Goal: Information Seeking & Learning: Learn about a topic

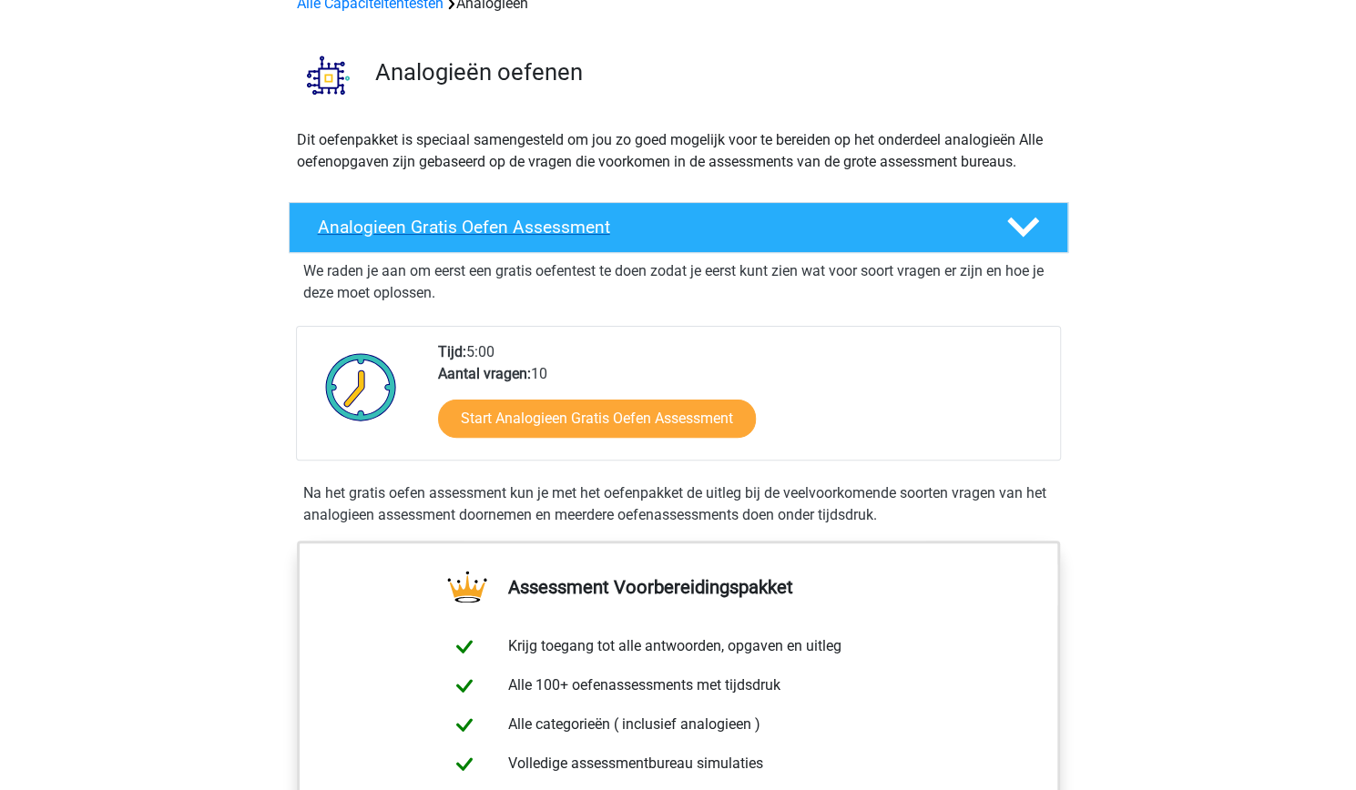
scroll to position [273, 0]
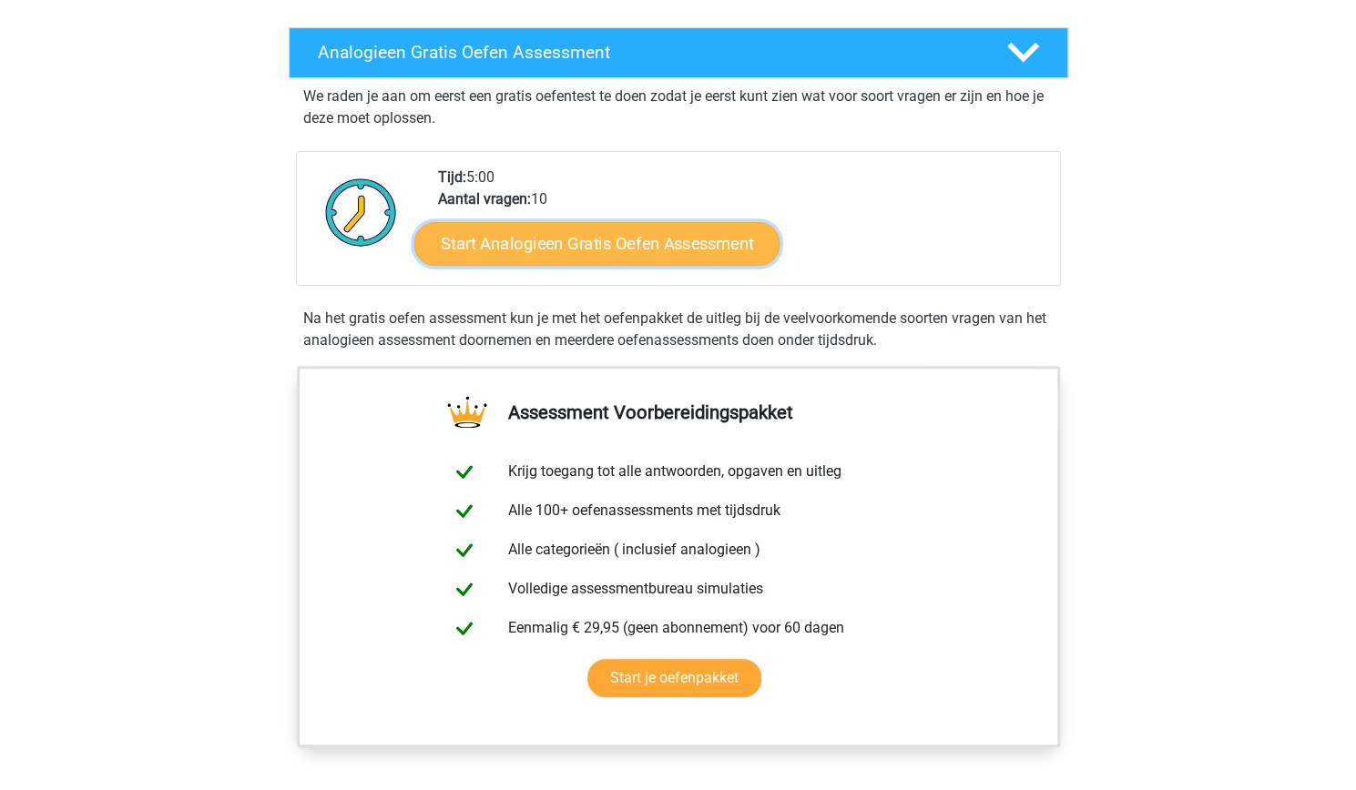
click at [576, 249] on link "Start Analogieen Gratis Oefen Assessment" at bounding box center [596, 243] width 365 height 44
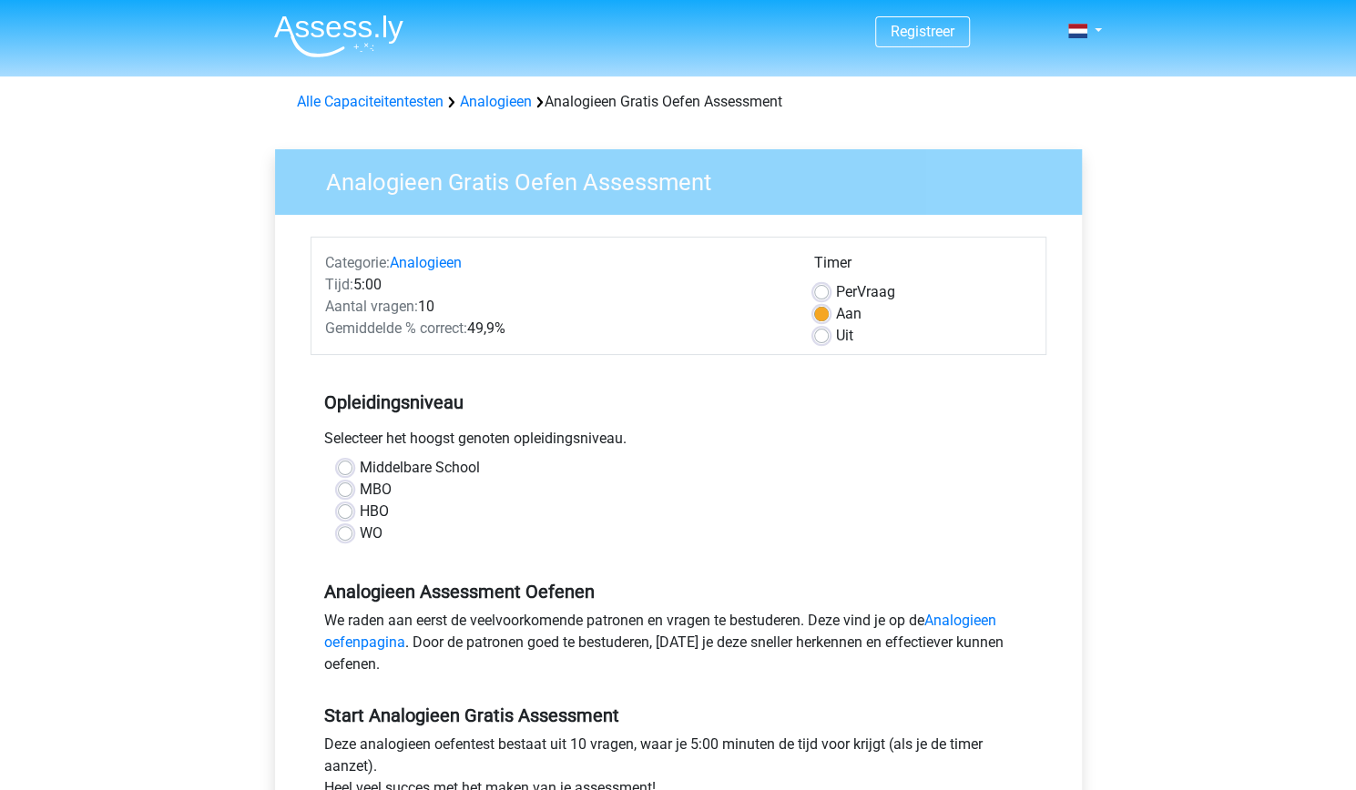
click at [384, 544] on div "Middelbare School MBO HBO WO" at bounding box center [678, 508] width 736 height 102
click at [357, 528] on div "WO" at bounding box center [678, 534] width 681 height 22
click at [360, 538] on label "WO" at bounding box center [371, 534] width 23 height 22
click at [341, 538] on input "WO" at bounding box center [345, 532] width 15 height 18
radio input "true"
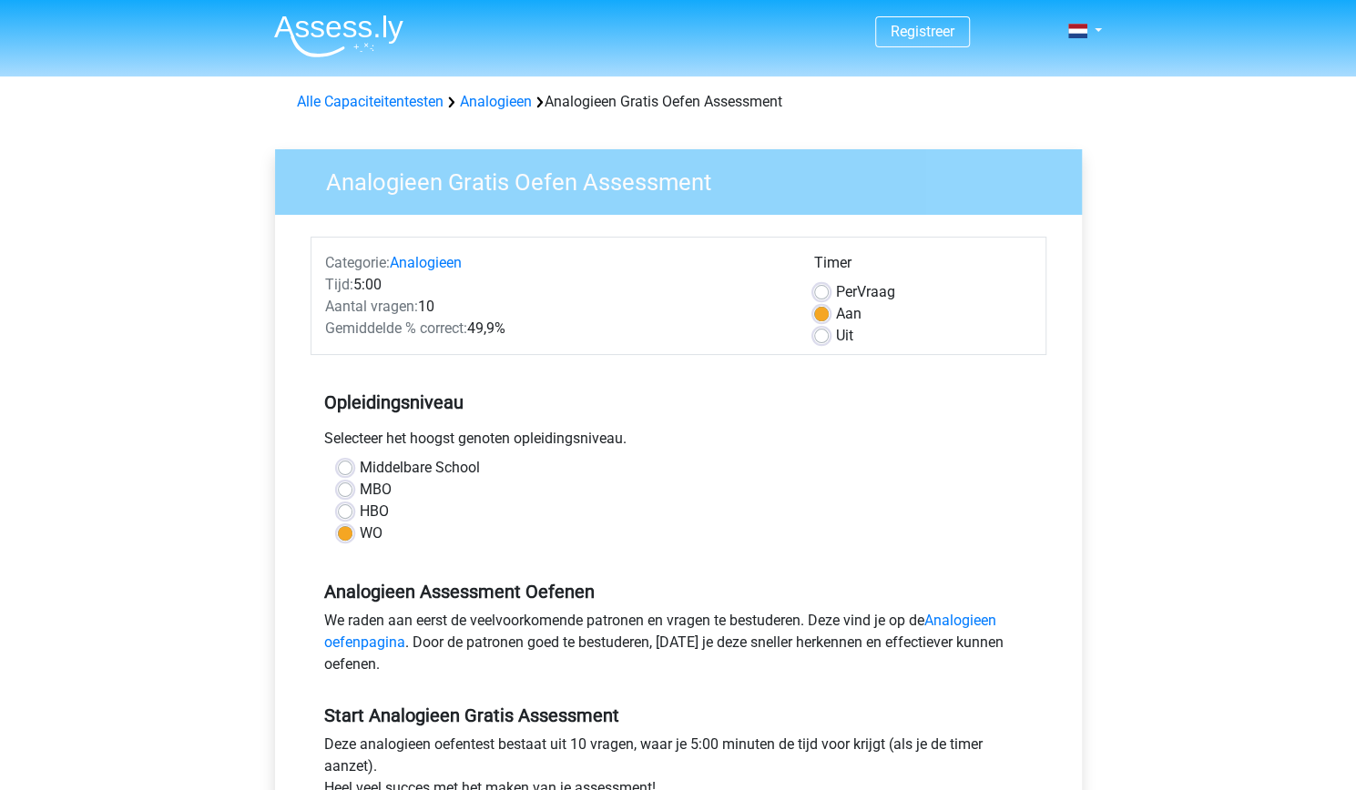
click at [352, 529] on div "WO" at bounding box center [678, 534] width 681 height 22
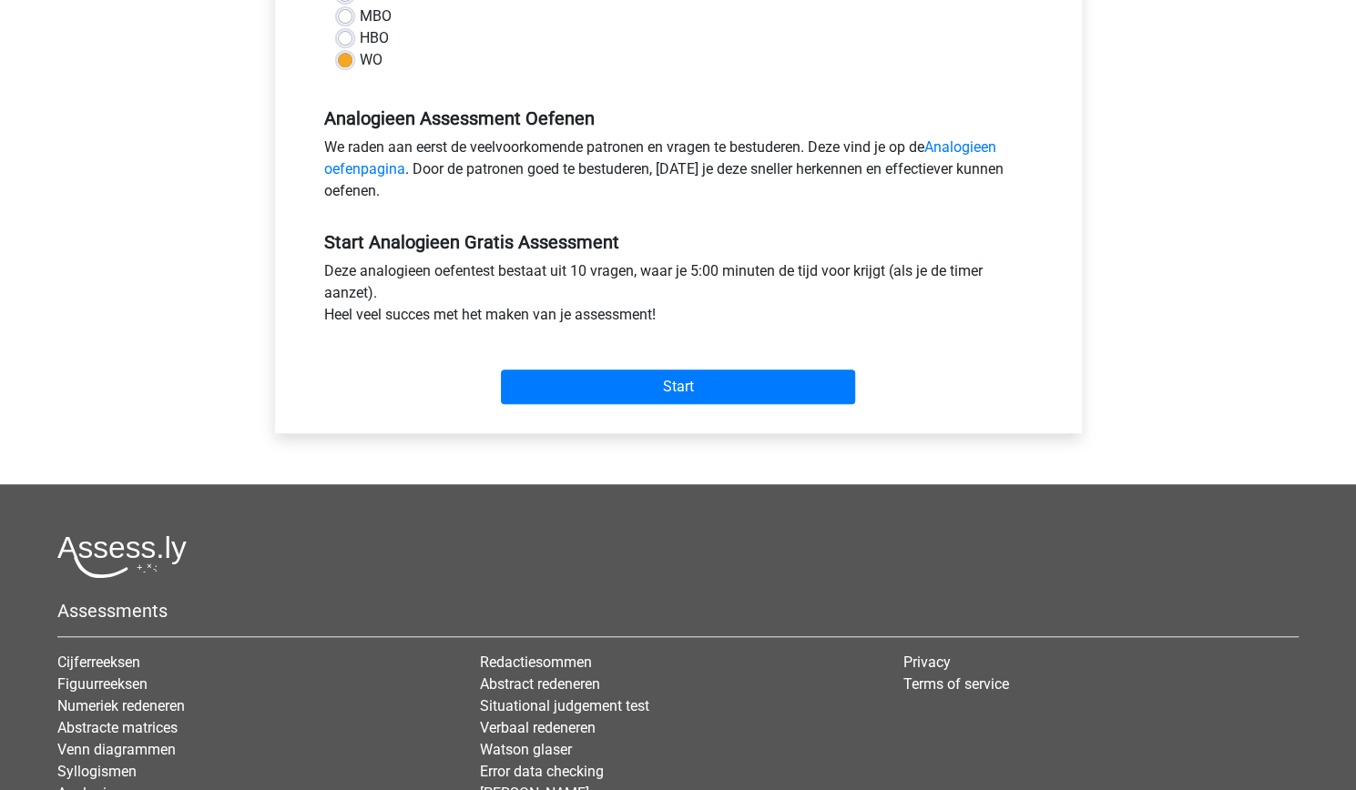
scroll to position [637, 0]
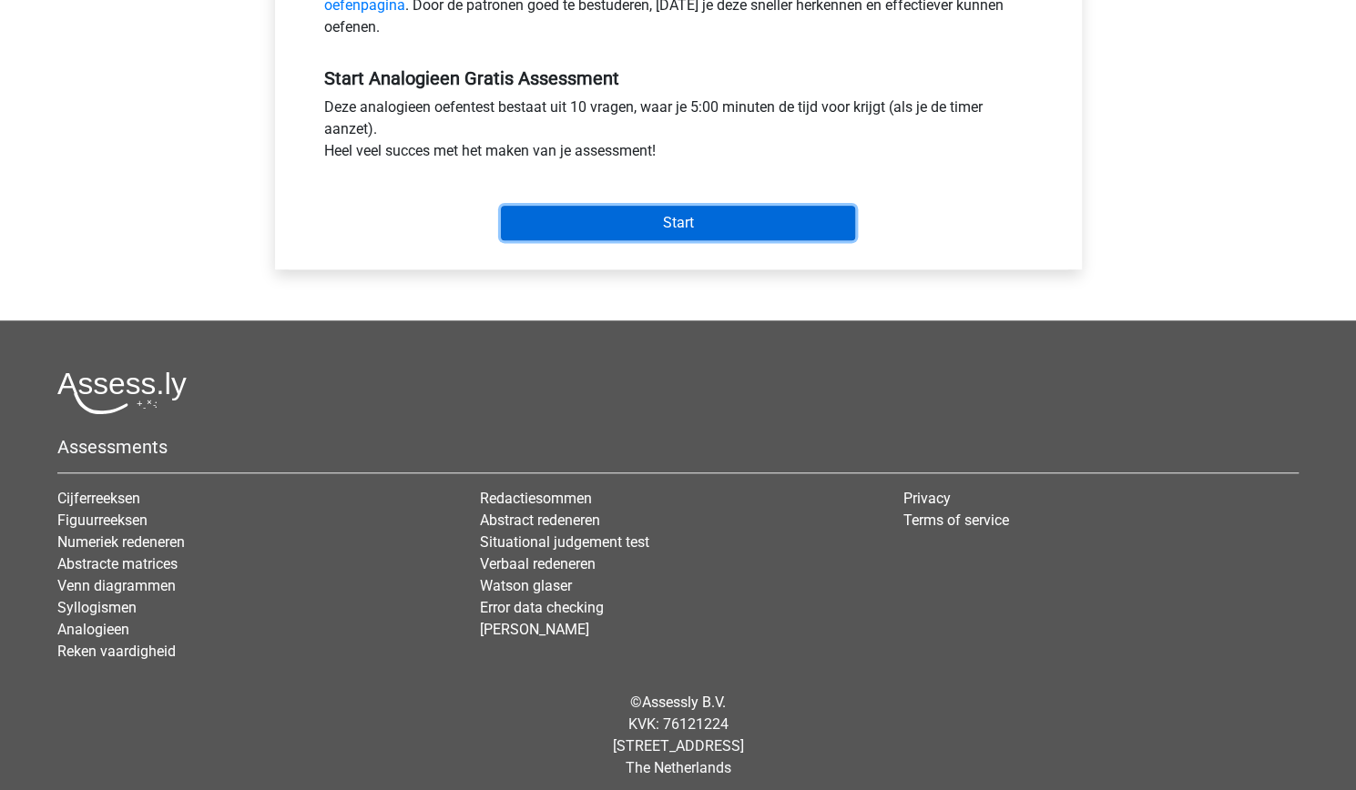
click at [680, 229] on input "Start" at bounding box center [678, 223] width 354 height 35
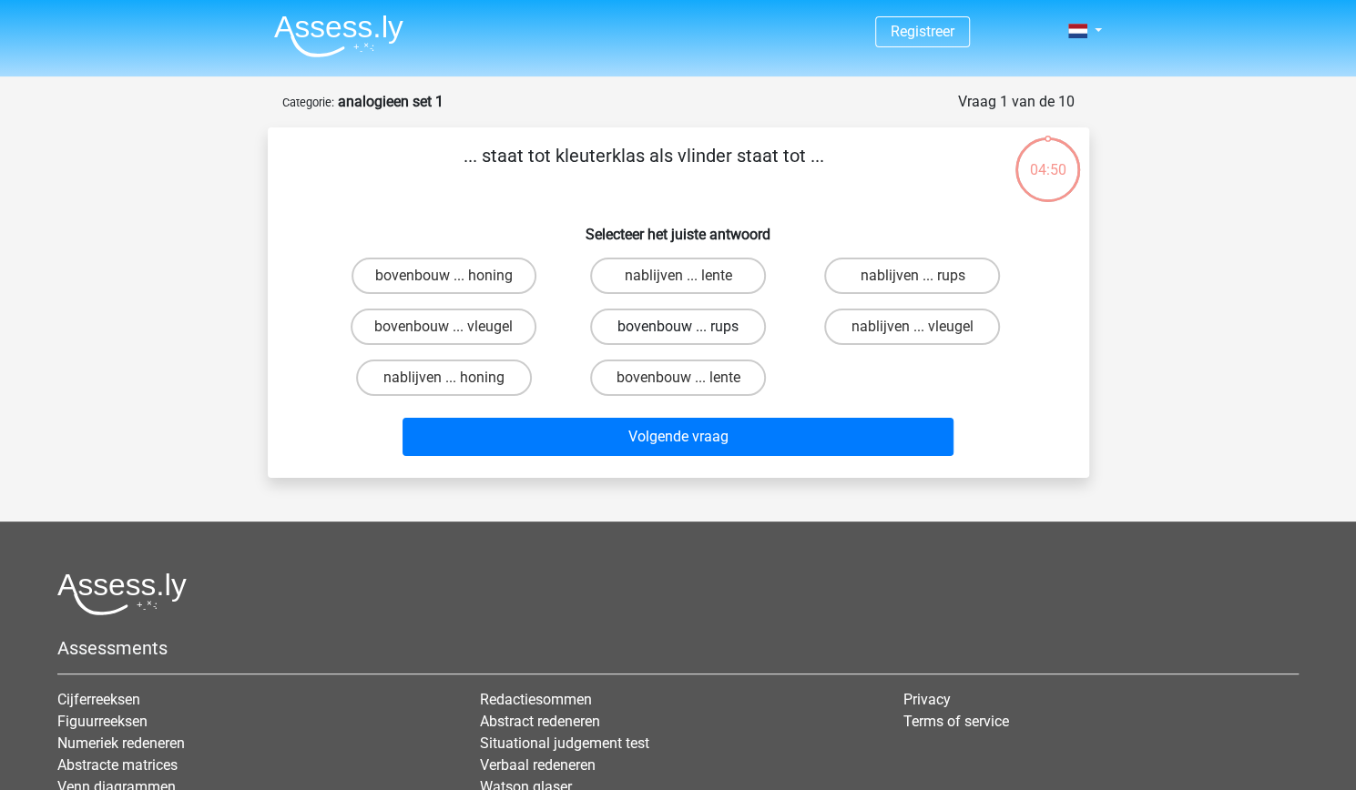
click at [636, 317] on label "bovenbouw ... rups" at bounding box center [678, 327] width 176 height 36
click at [677, 327] on input "bovenbouw ... rups" at bounding box center [683, 333] width 12 height 12
radio input "true"
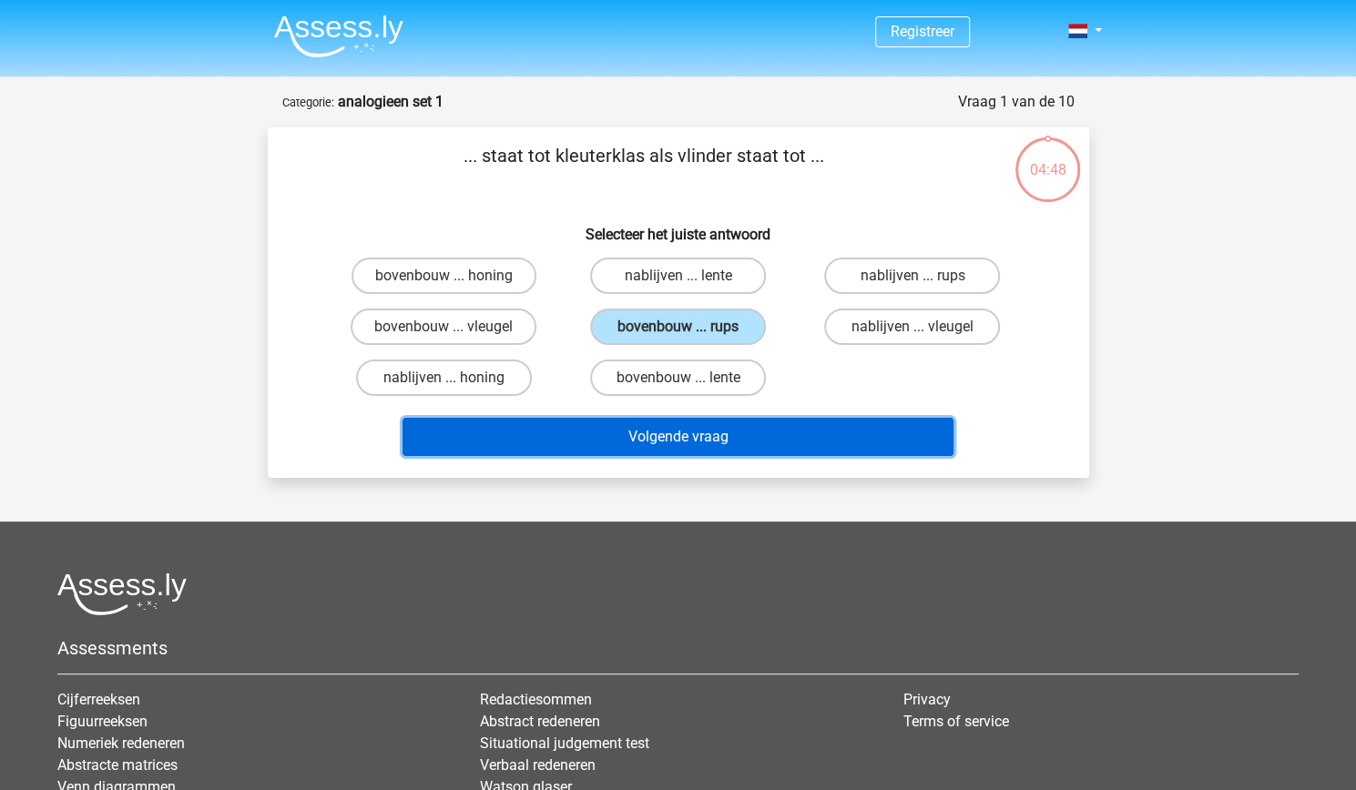
click at [690, 453] on button "Volgende vraag" at bounding box center [677, 437] width 551 height 38
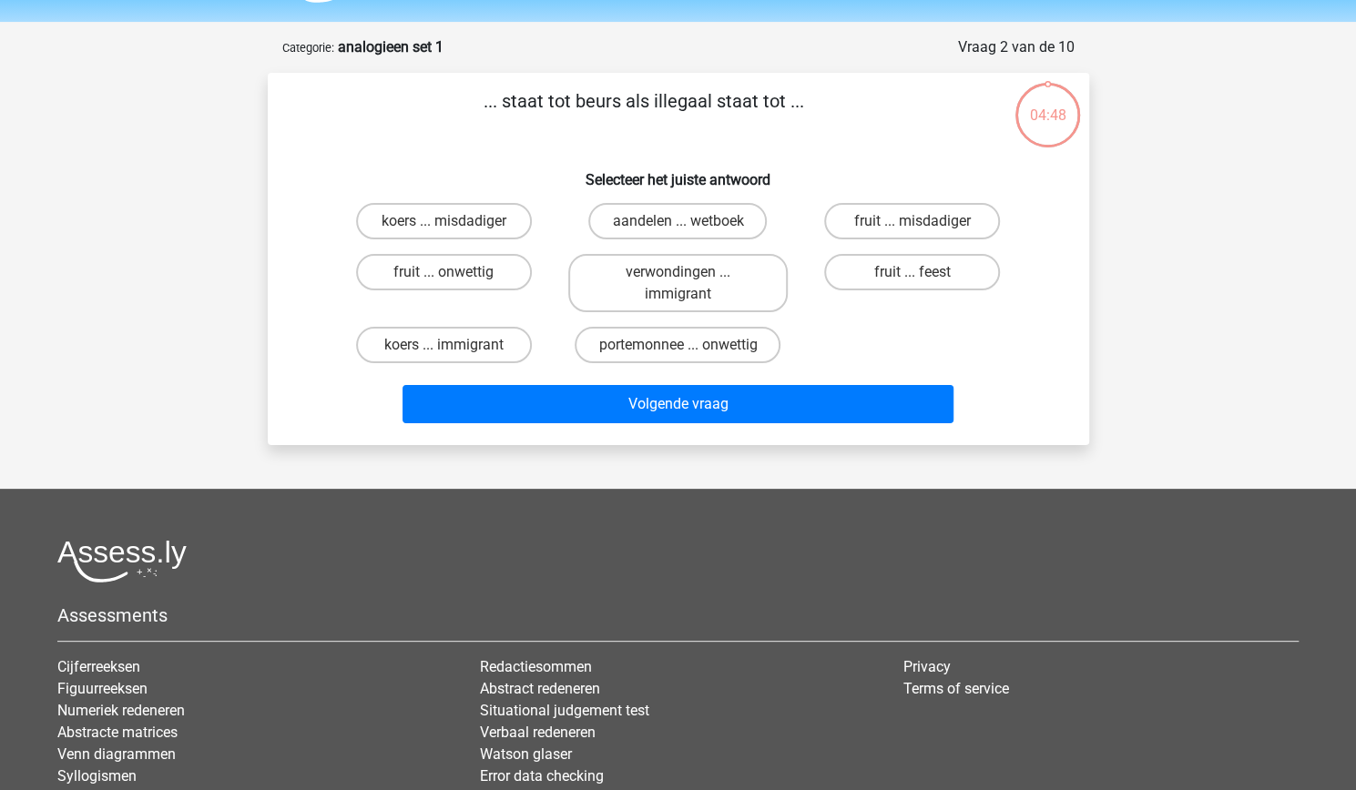
scroll to position [91, 0]
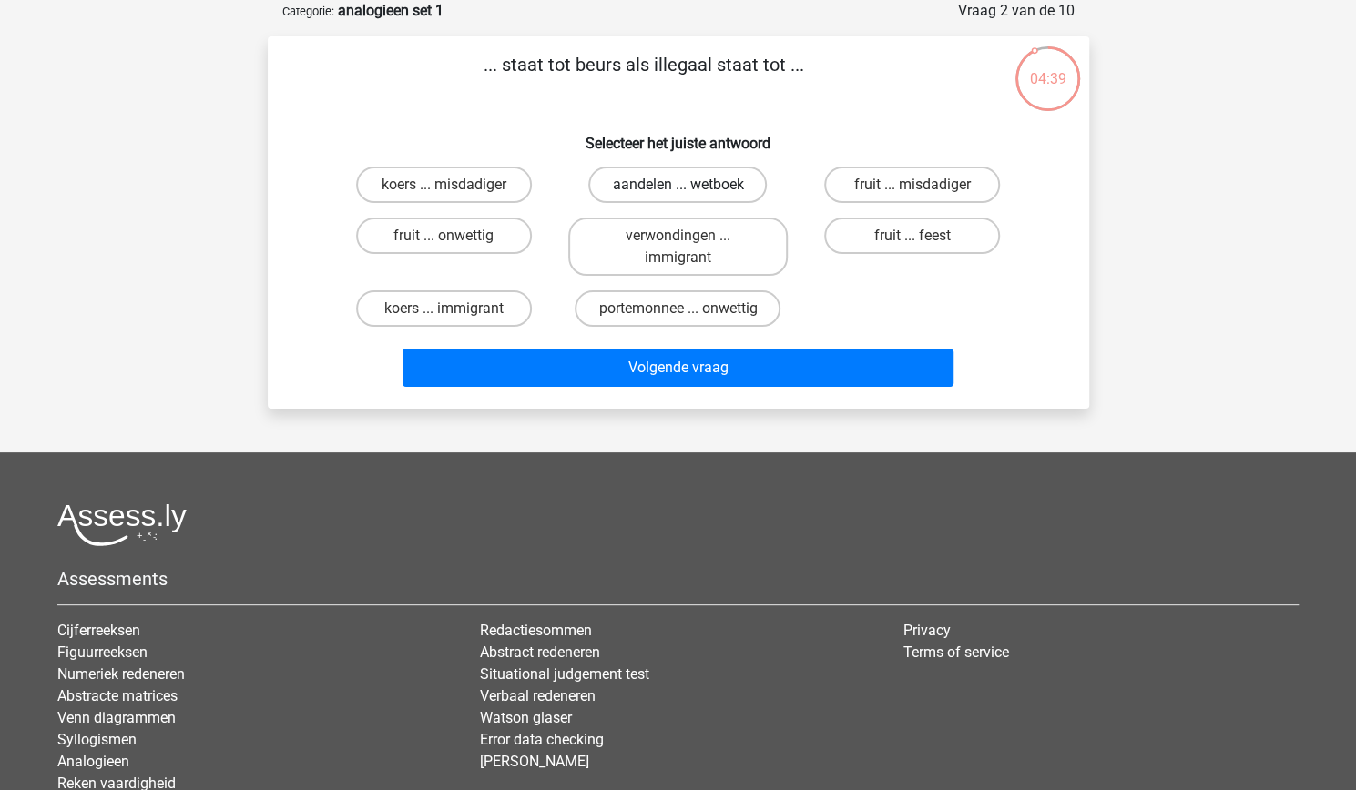
click at [655, 183] on label "aandelen ... wetboek" at bounding box center [677, 185] width 178 height 36
click at [677, 185] on input "aandelen ... wetboek" at bounding box center [683, 191] width 12 height 12
radio input "true"
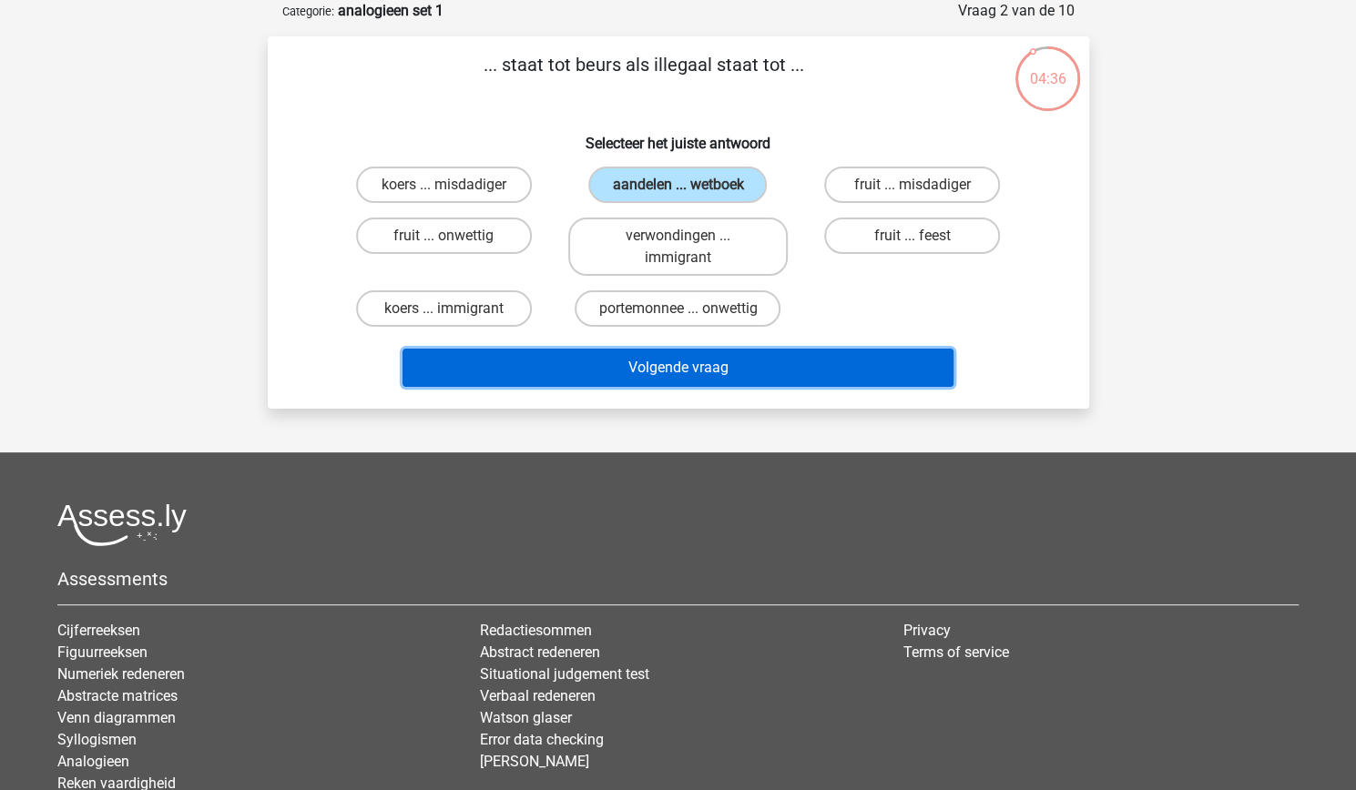
click at [666, 373] on button "Volgende vraag" at bounding box center [677, 368] width 551 height 38
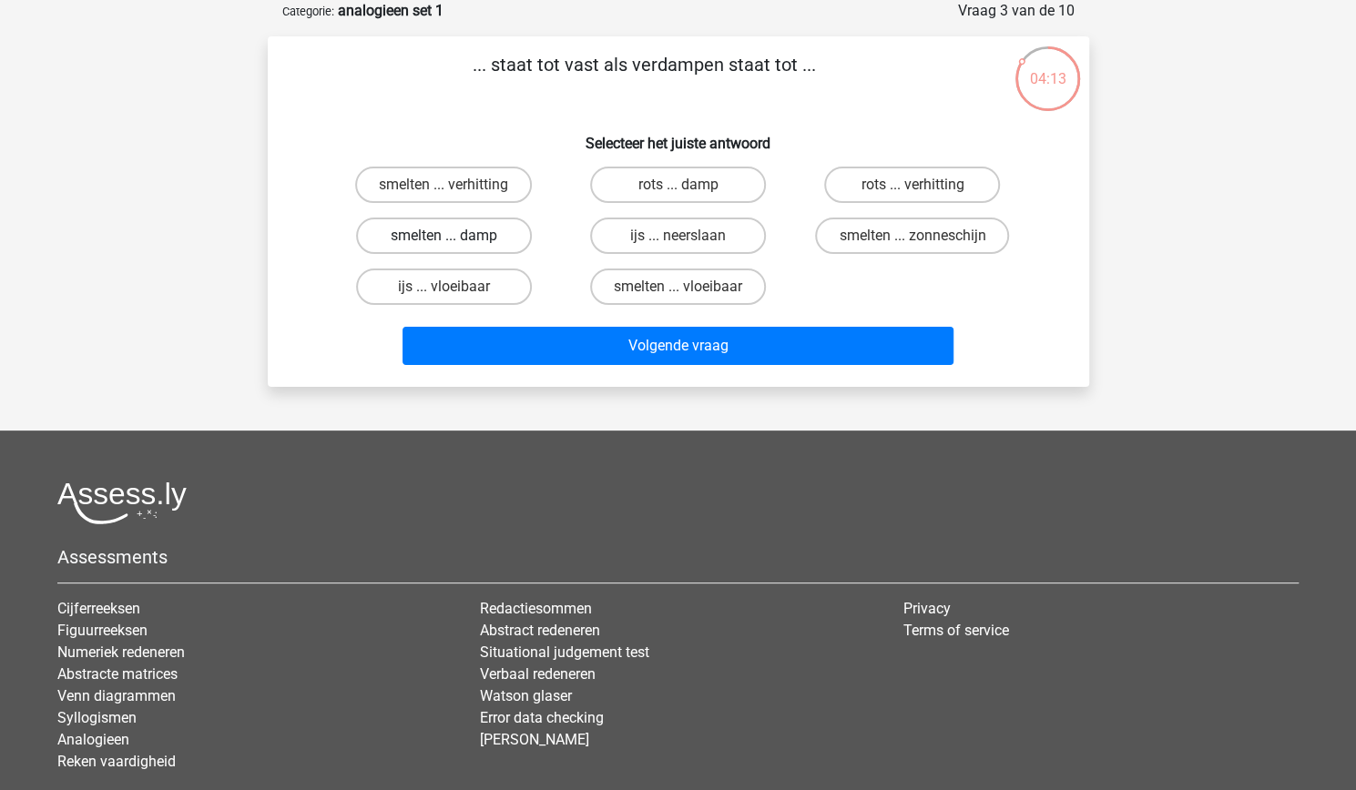
scroll to position [0, 0]
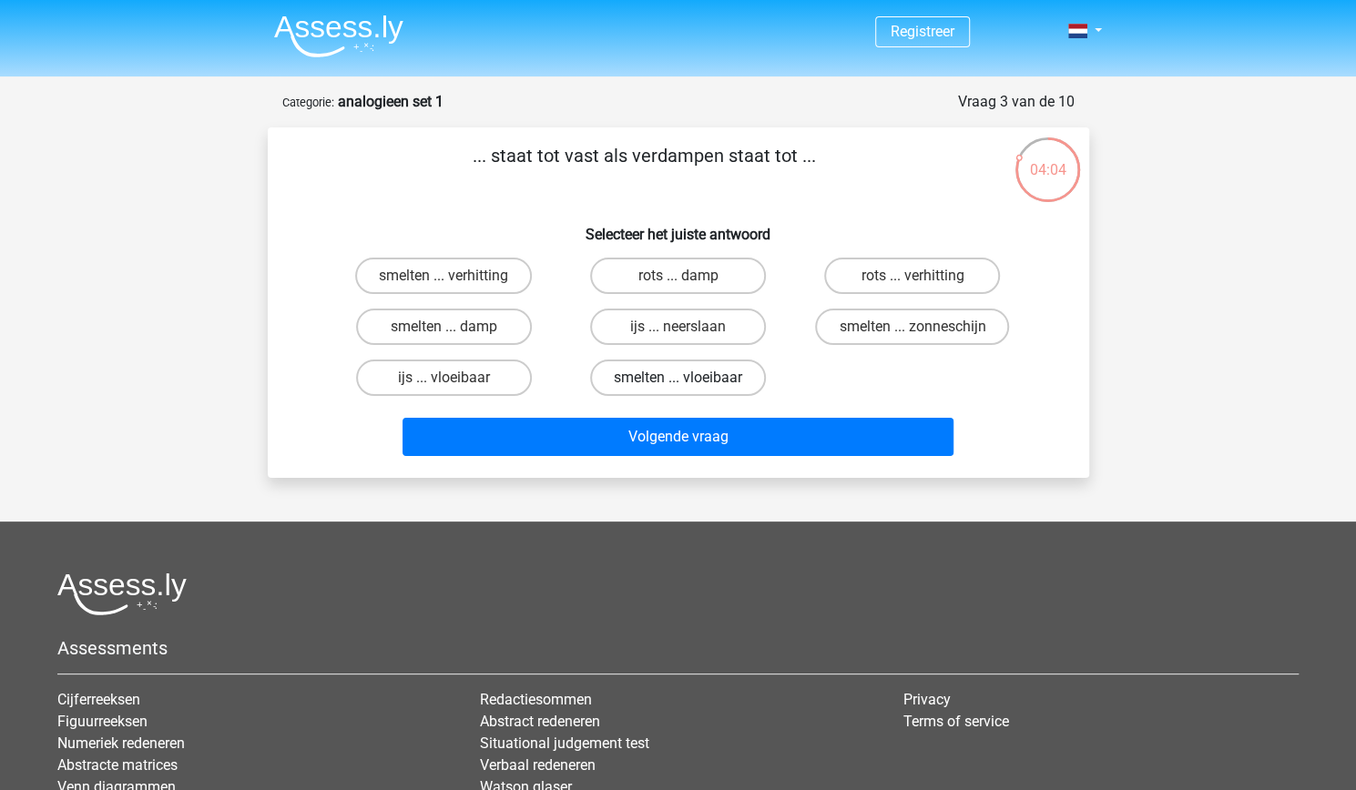
click at [694, 382] on label "smelten ... vloeibaar" at bounding box center [678, 378] width 176 height 36
click at [689, 382] on input "smelten ... vloeibaar" at bounding box center [683, 384] width 12 height 12
radio input "true"
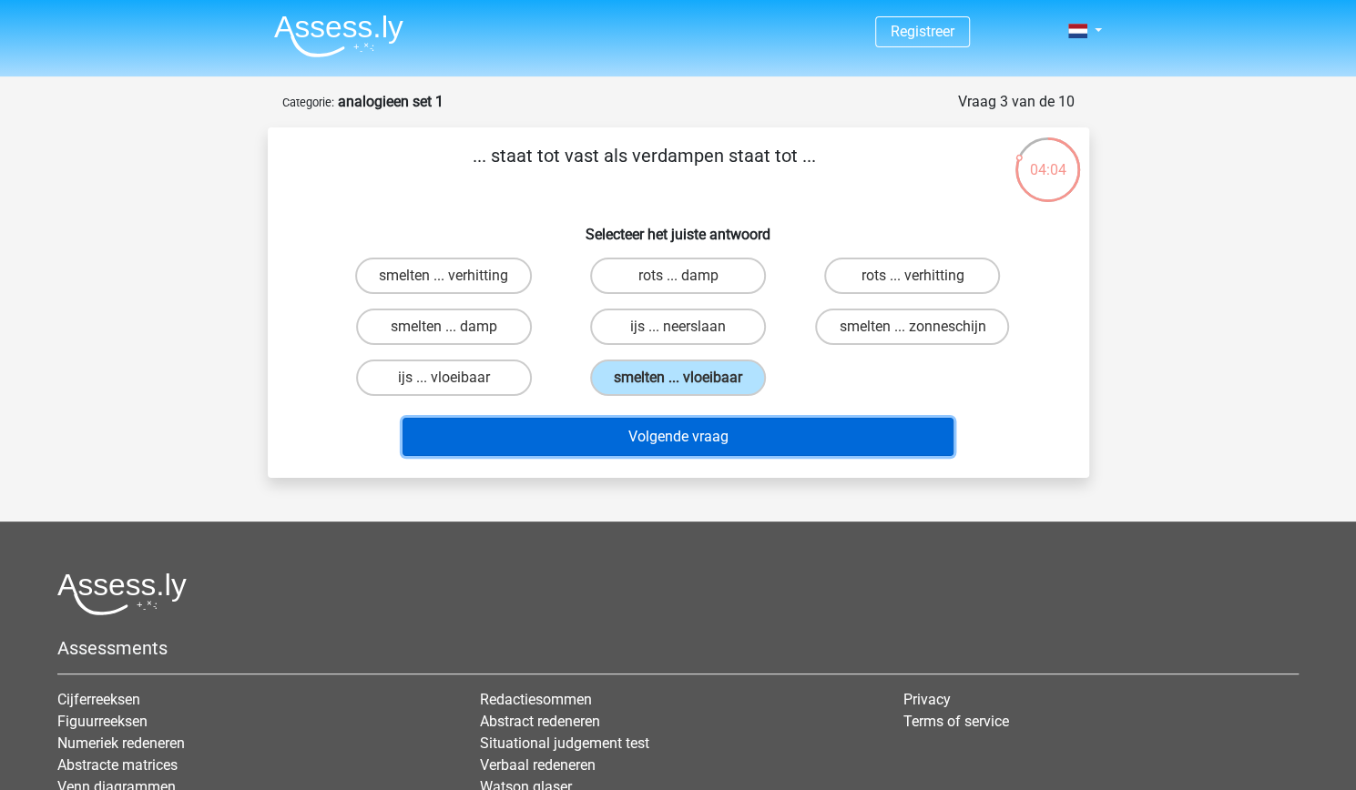
click at [695, 433] on button "Volgende vraag" at bounding box center [677, 437] width 551 height 38
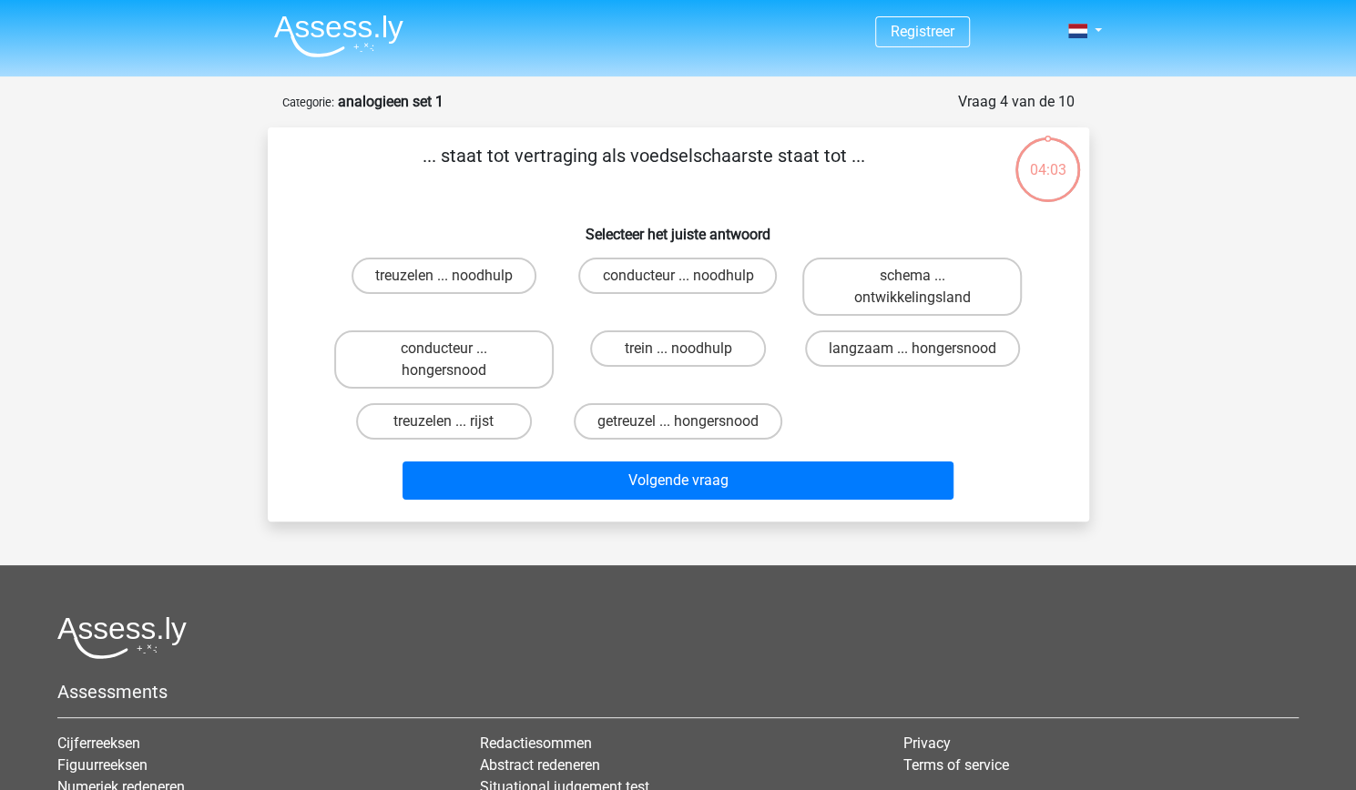
scroll to position [91, 0]
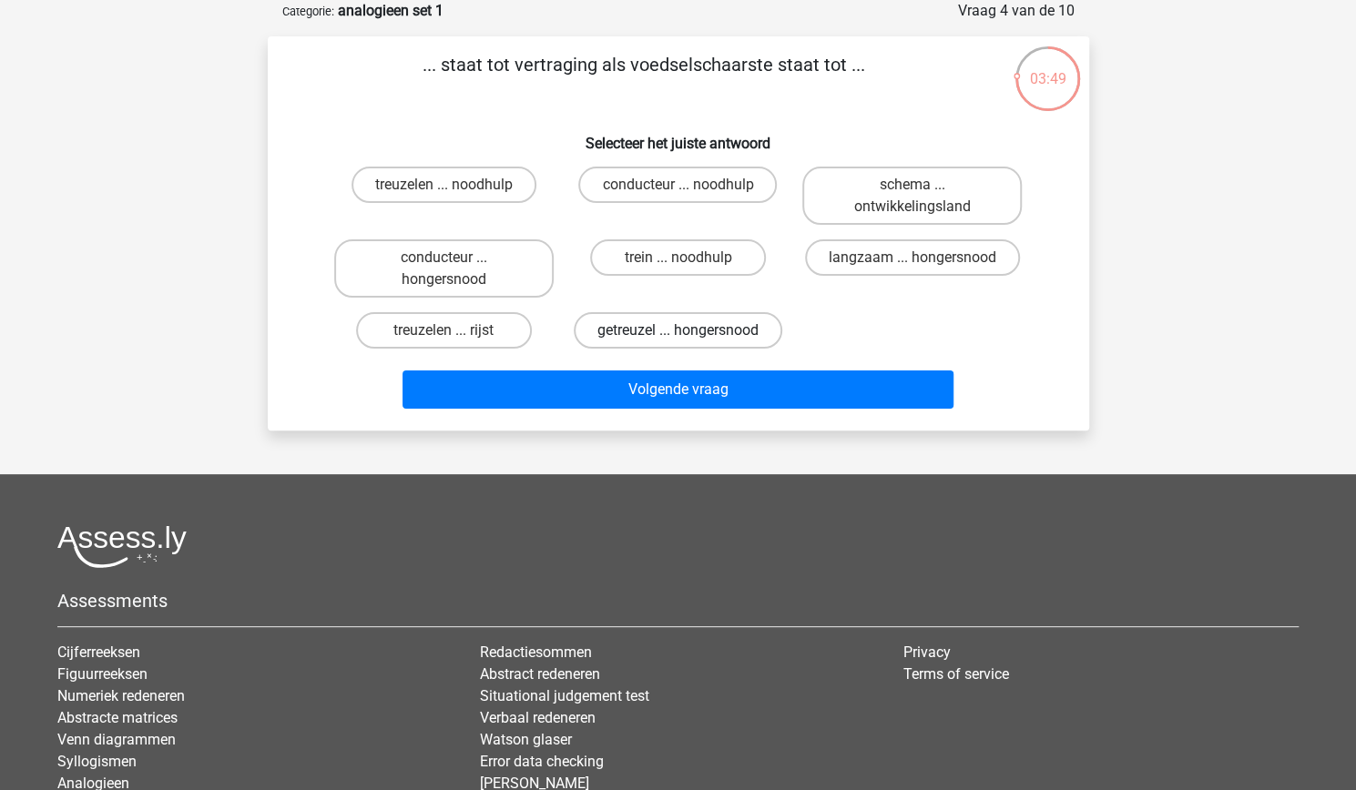
click at [687, 330] on label "getreuzel ... hongersnood" at bounding box center [678, 330] width 209 height 36
click at [687, 331] on input "getreuzel ... hongersnood" at bounding box center [683, 337] width 12 height 12
radio input "true"
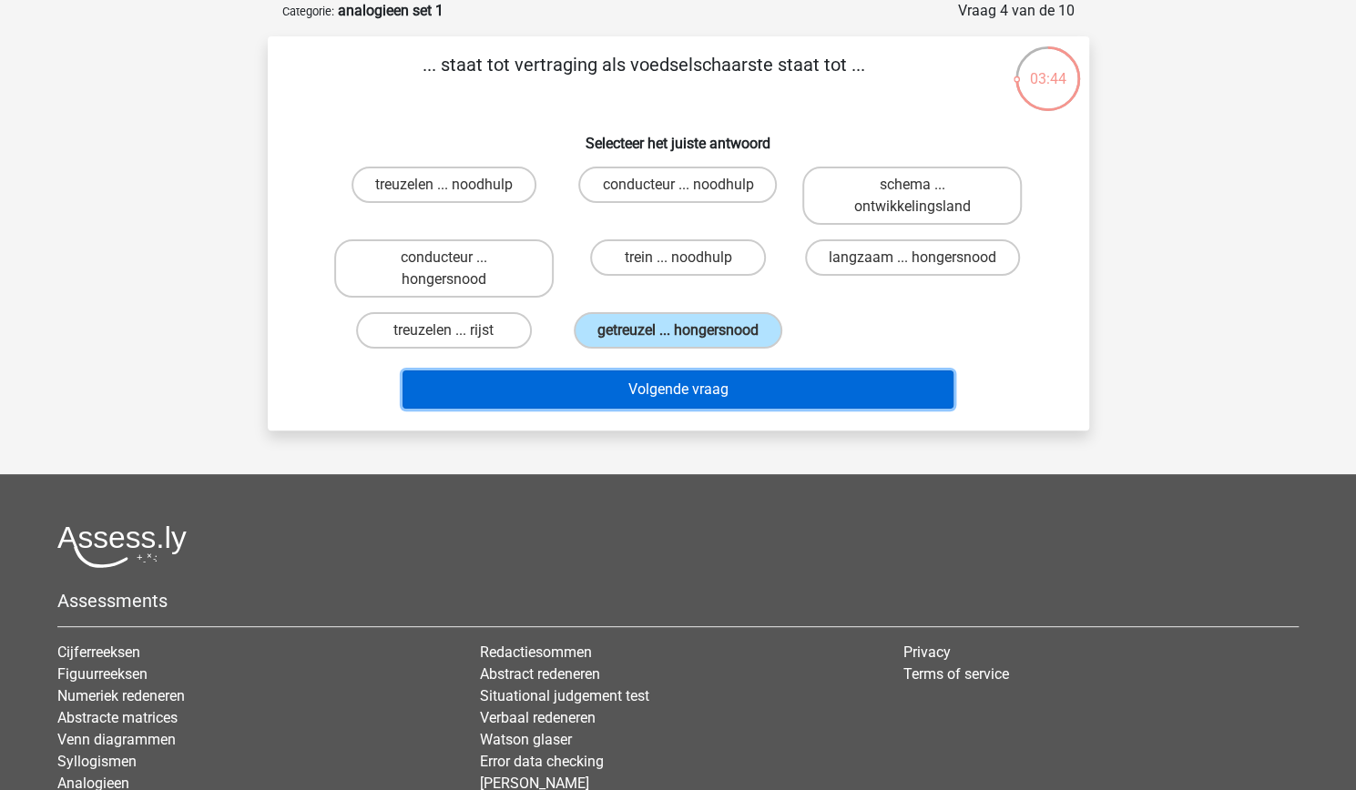
click at [676, 391] on button "Volgende vraag" at bounding box center [677, 390] width 551 height 38
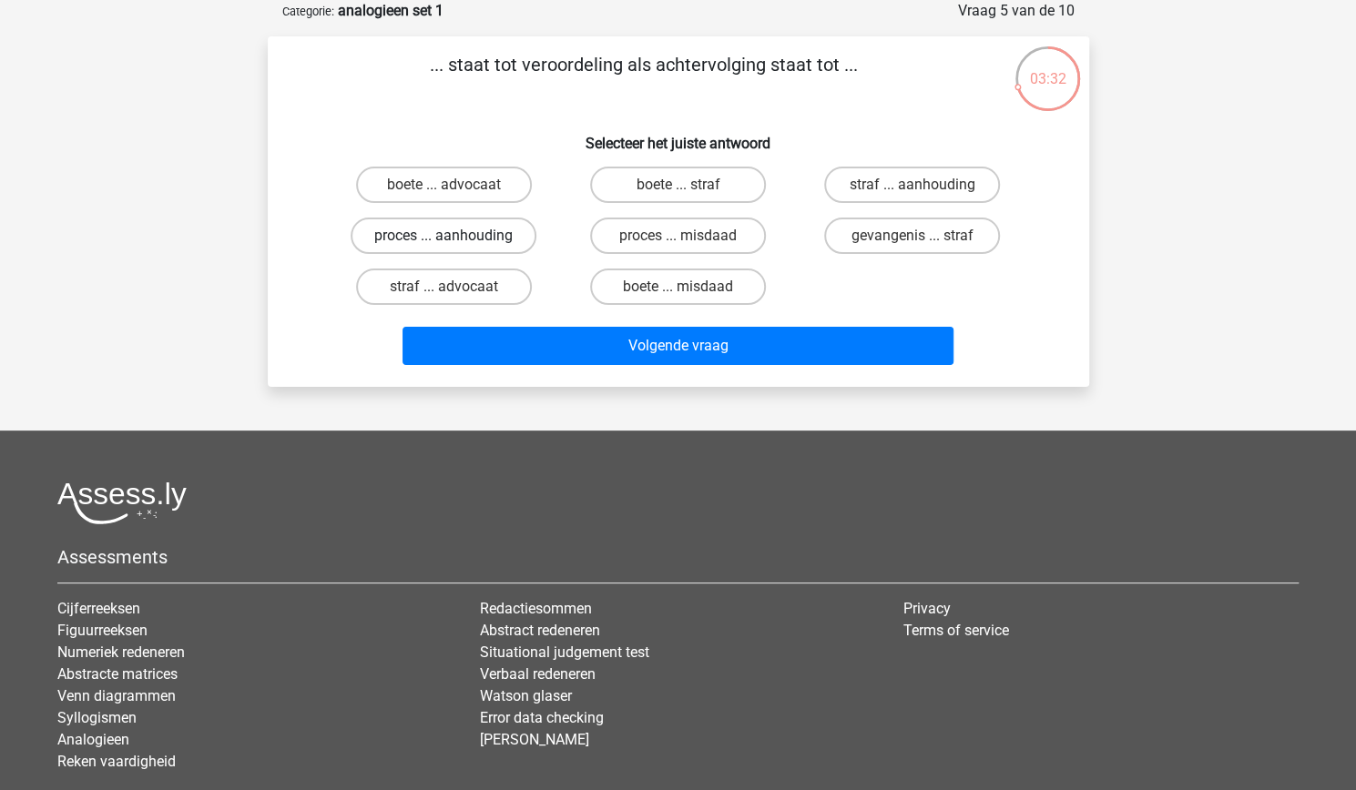
click at [490, 249] on label "proces ... aanhouding" at bounding box center [444, 236] width 186 height 36
click at [455, 248] on input "proces ... aanhouding" at bounding box center [449, 242] width 12 height 12
radio input "true"
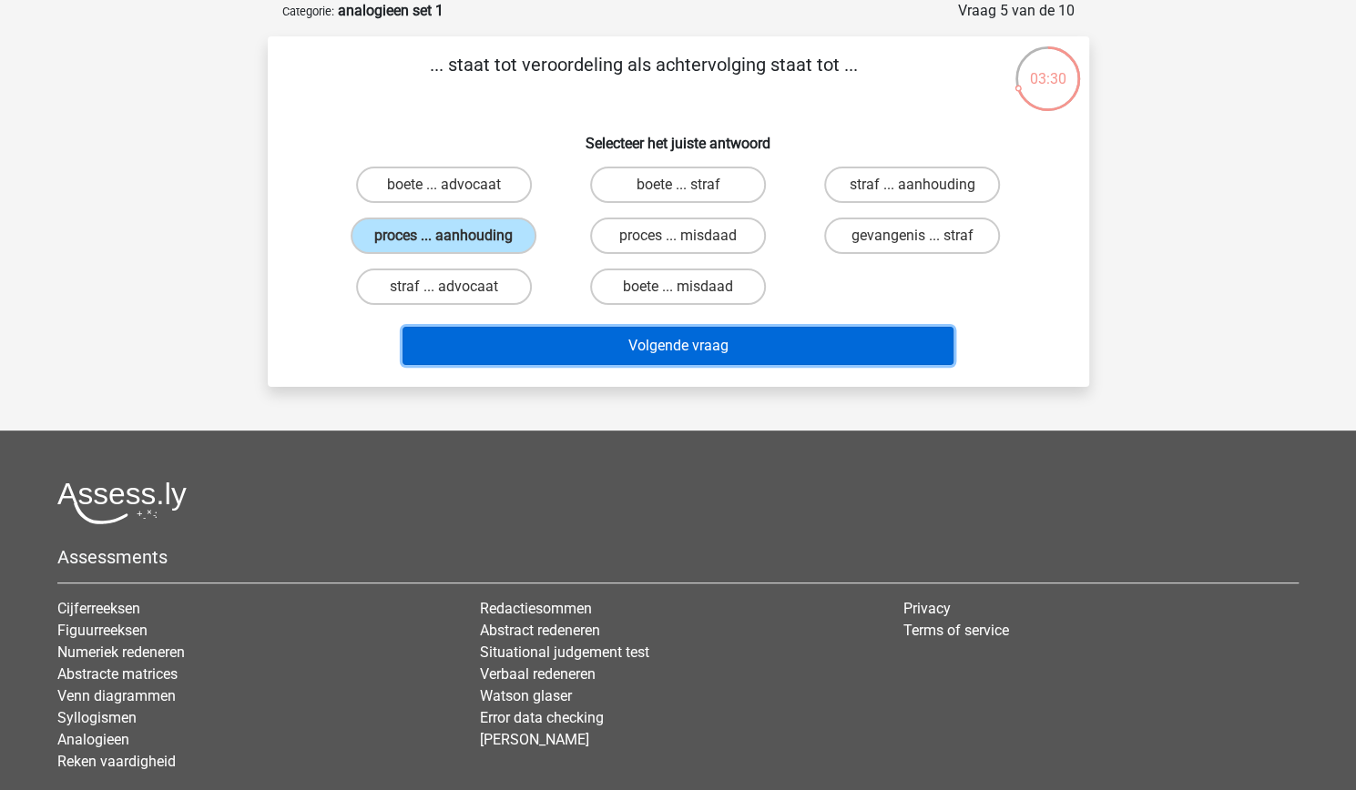
click at [670, 367] on div "Volgende vraag" at bounding box center [678, 350] width 703 height 46
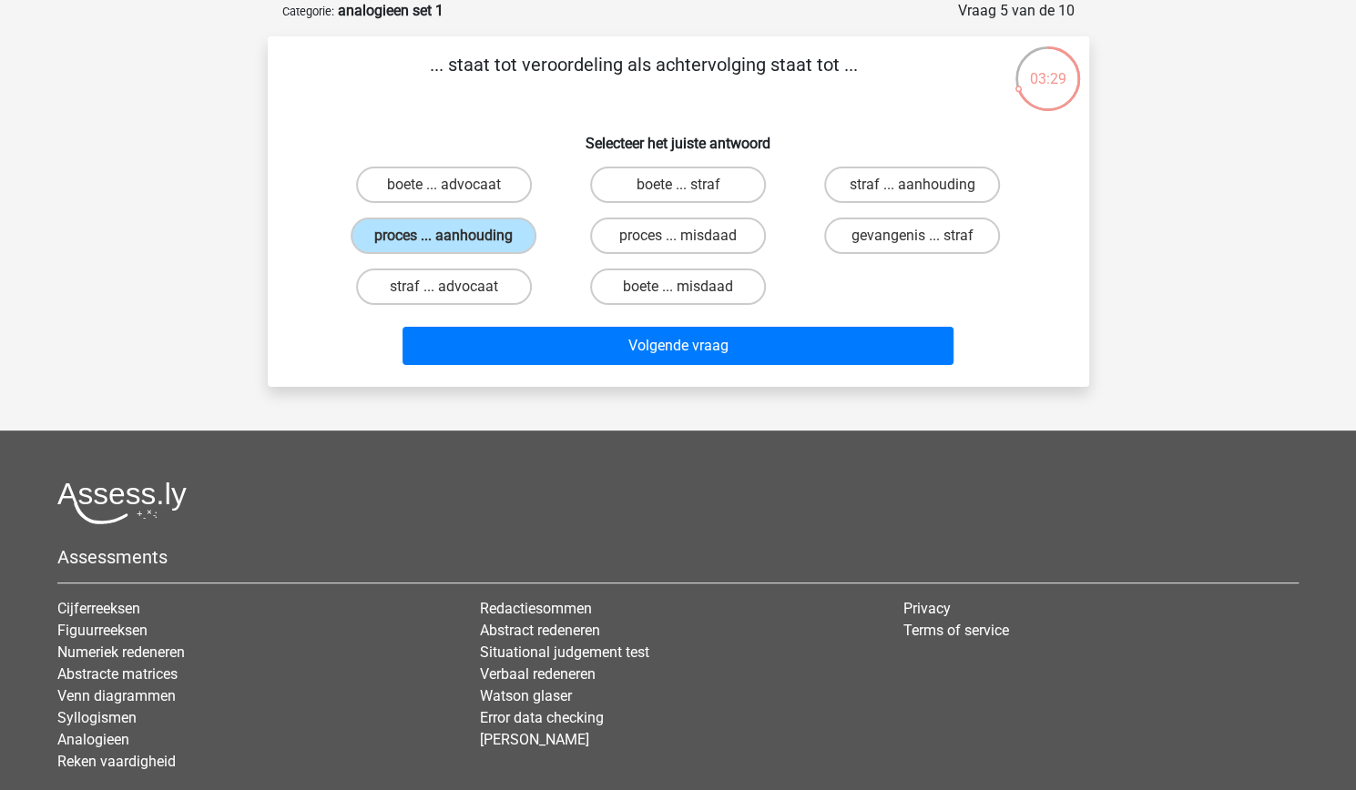
click at [668, 372] on div "Volgende vraag" at bounding box center [678, 350] width 703 height 46
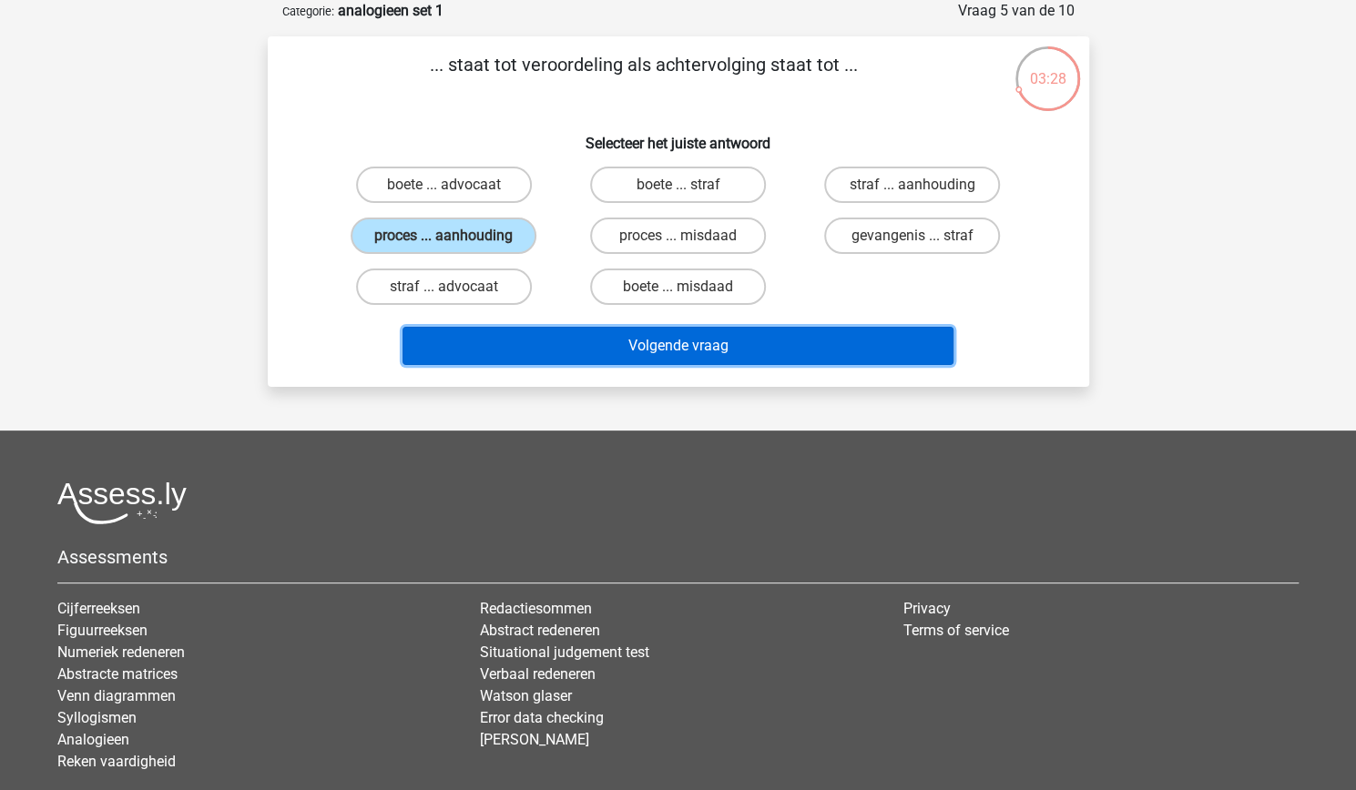
click at [667, 359] on button "Volgende vraag" at bounding box center [677, 346] width 551 height 38
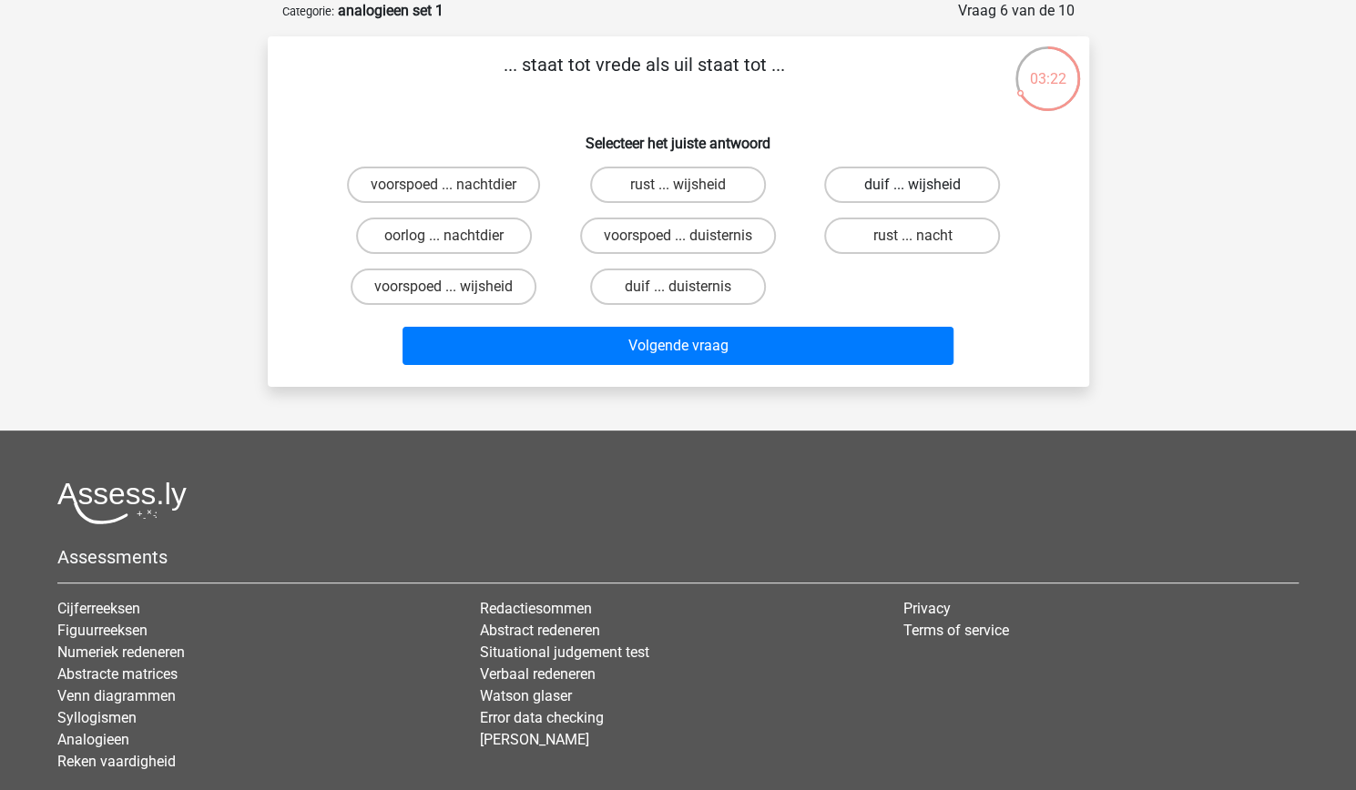
click at [912, 170] on label "duif ... wijsheid" at bounding box center [912, 185] width 176 height 36
click at [912, 185] on input "duif ... wijsheid" at bounding box center [918, 191] width 12 height 12
radio input "true"
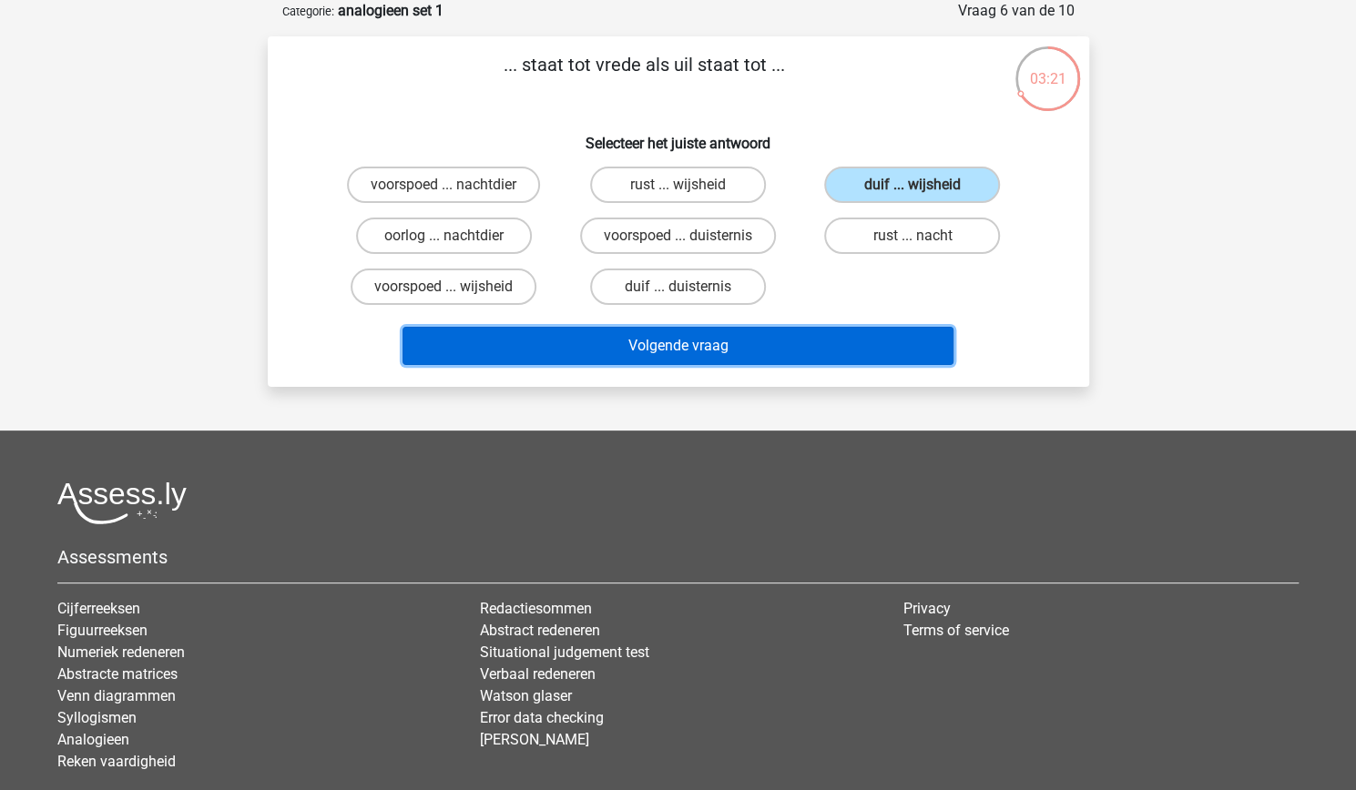
click at [758, 330] on button "Volgende vraag" at bounding box center [677, 346] width 551 height 38
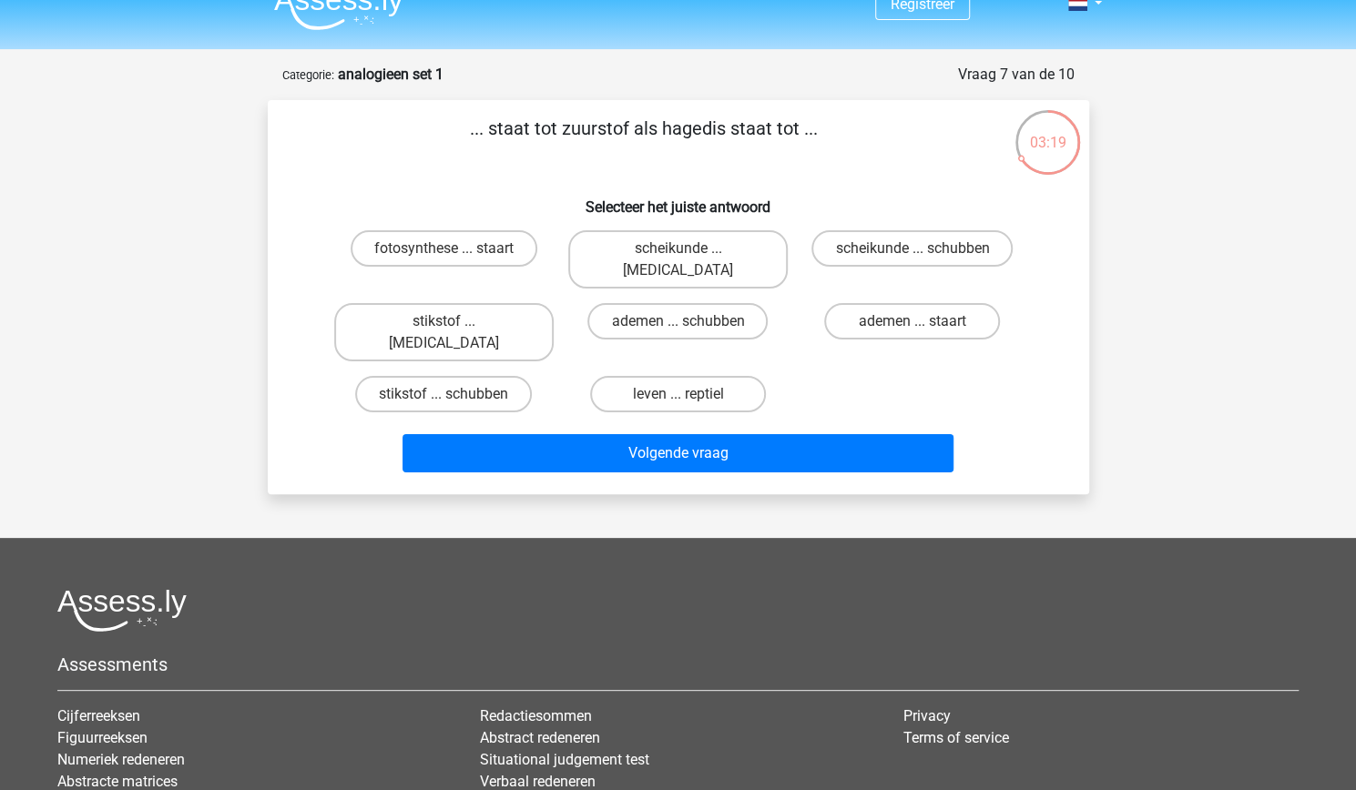
scroll to position [0, 0]
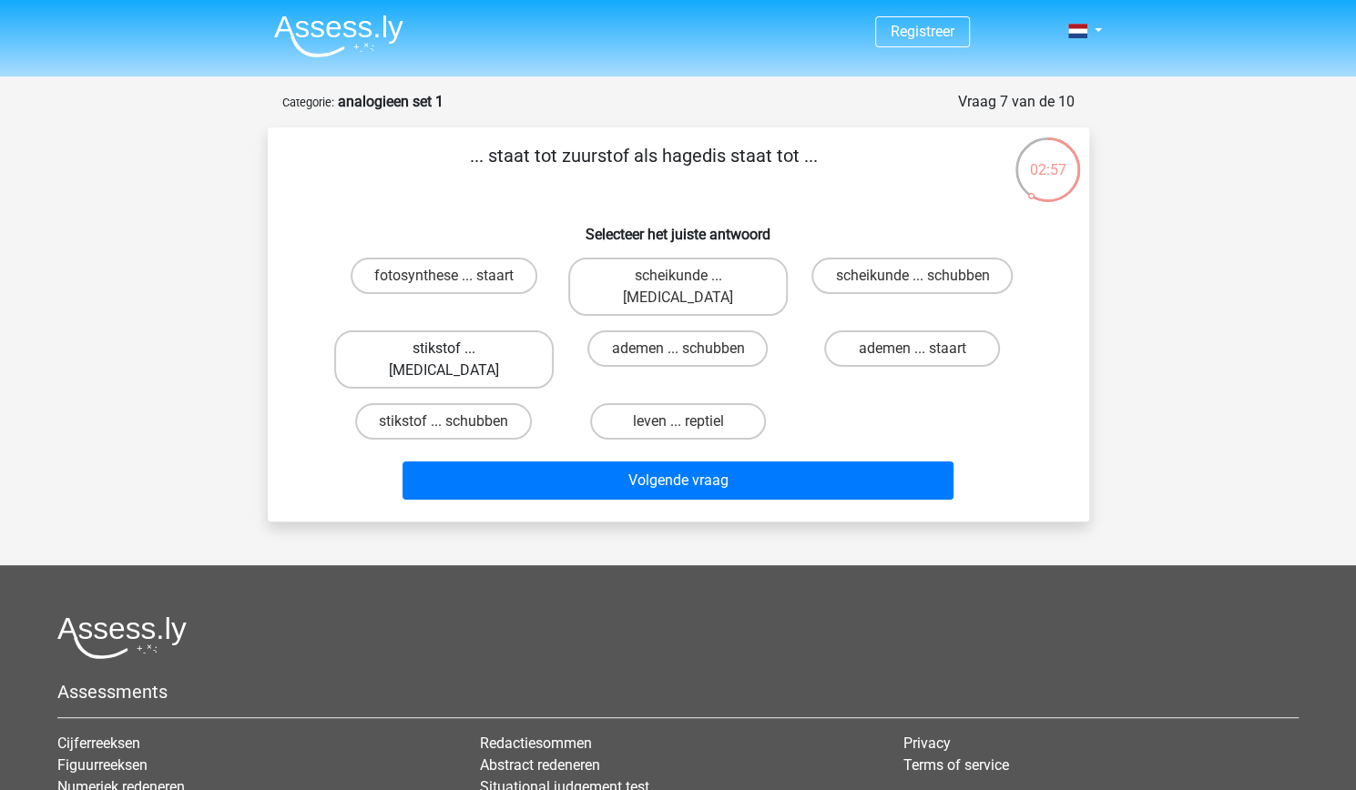
click at [512, 331] on label "stikstof ... krokodil" at bounding box center [443, 360] width 219 height 58
click at [455, 349] on input "stikstof ... krokodil" at bounding box center [449, 355] width 12 height 12
radio input "true"
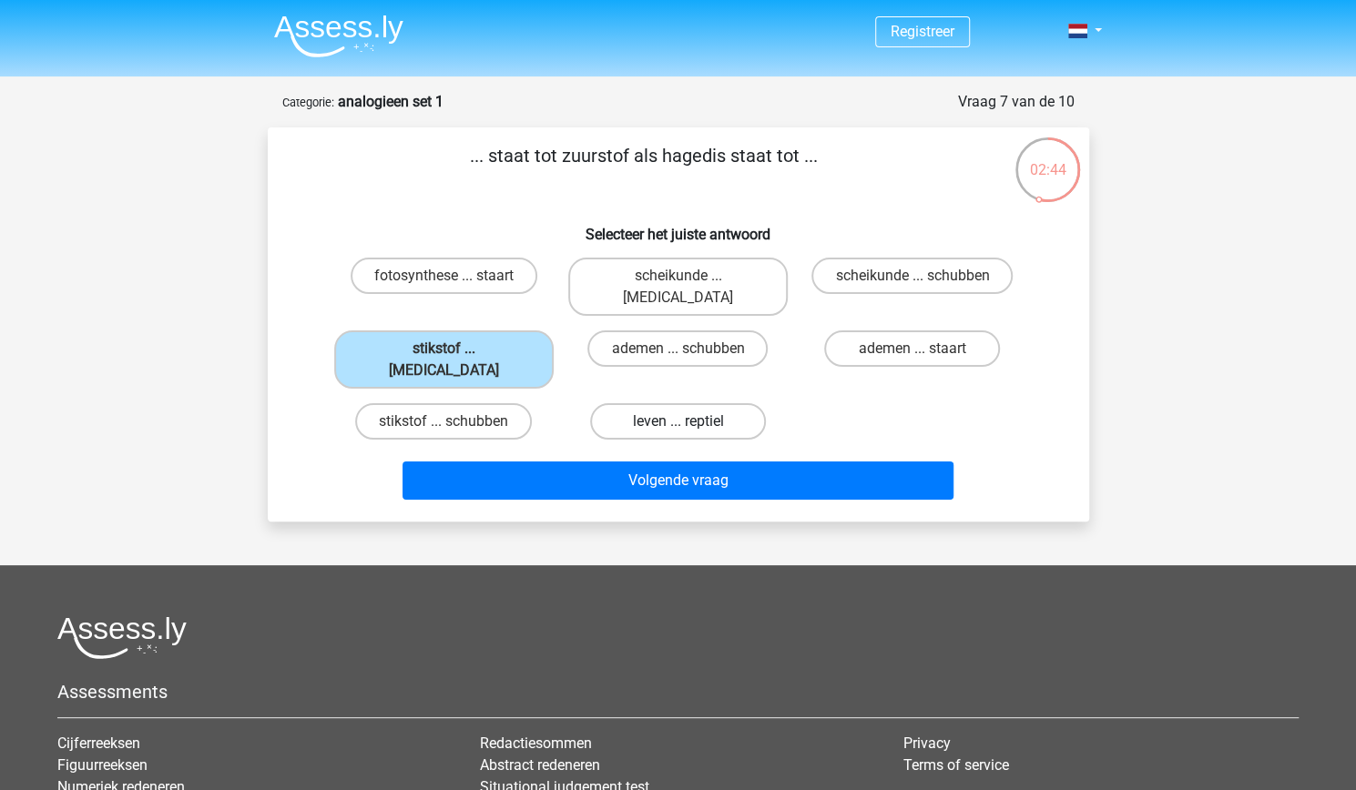
click at [679, 403] on label "leven ... reptiel" at bounding box center [678, 421] width 176 height 36
click at [679, 422] on input "leven ... reptiel" at bounding box center [683, 428] width 12 height 12
radio input "true"
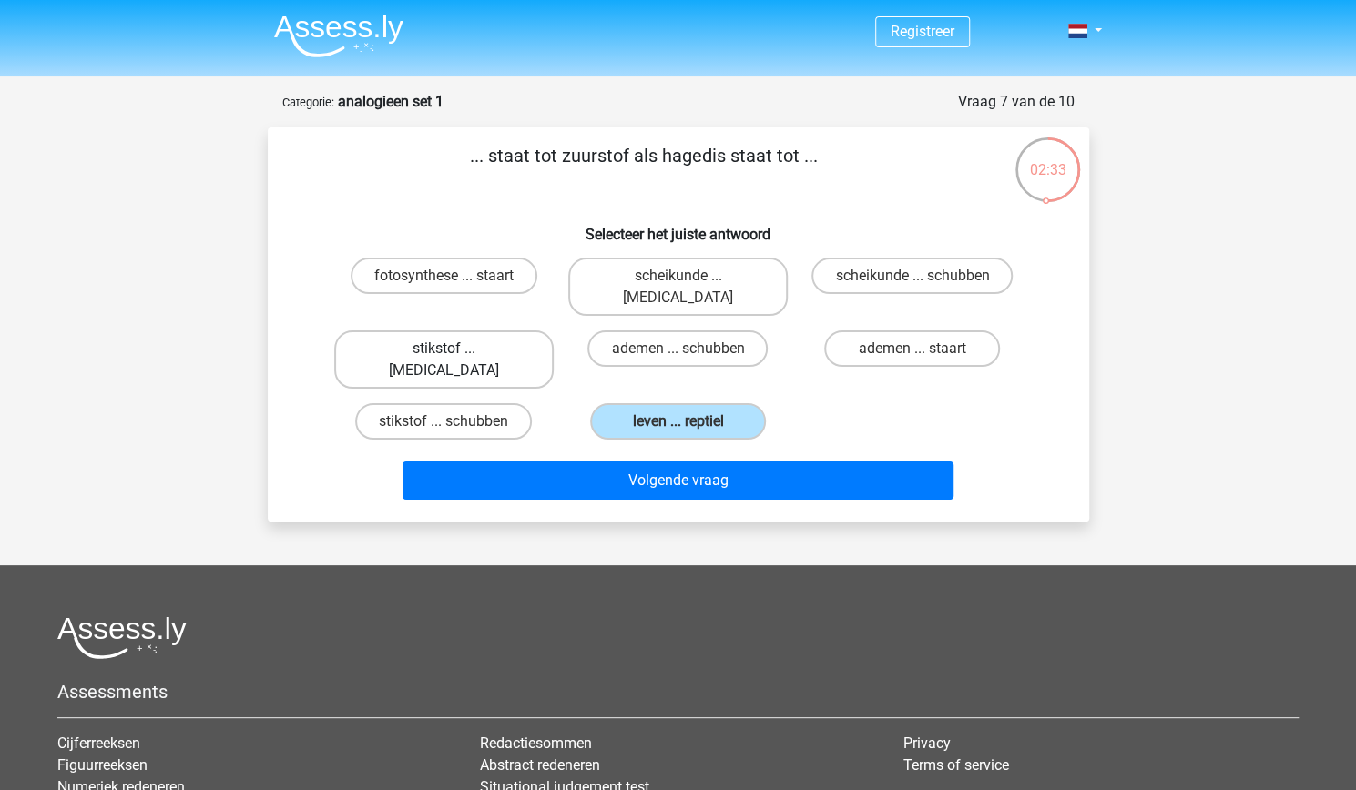
click at [516, 331] on label "stikstof ... krokodil" at bounding box center [443, 360] width 219 height 58
click at [455, 349] on input "stikstof ... krokodil" at bounding box center [449, 355] width 12 height 12
radio input "true"
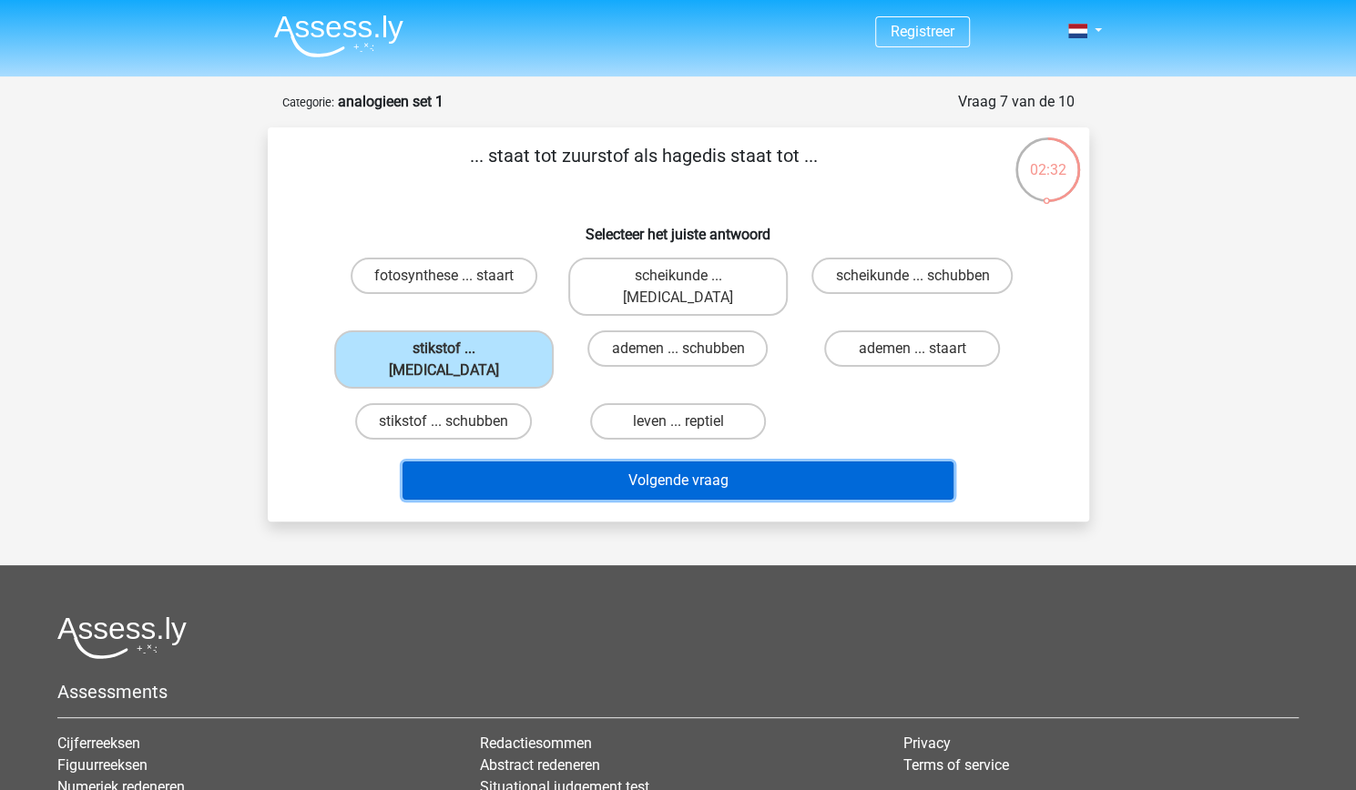
click at [601, 462] on button "Volgende vraag" at bounding box center [677, 481] width 551 height 38
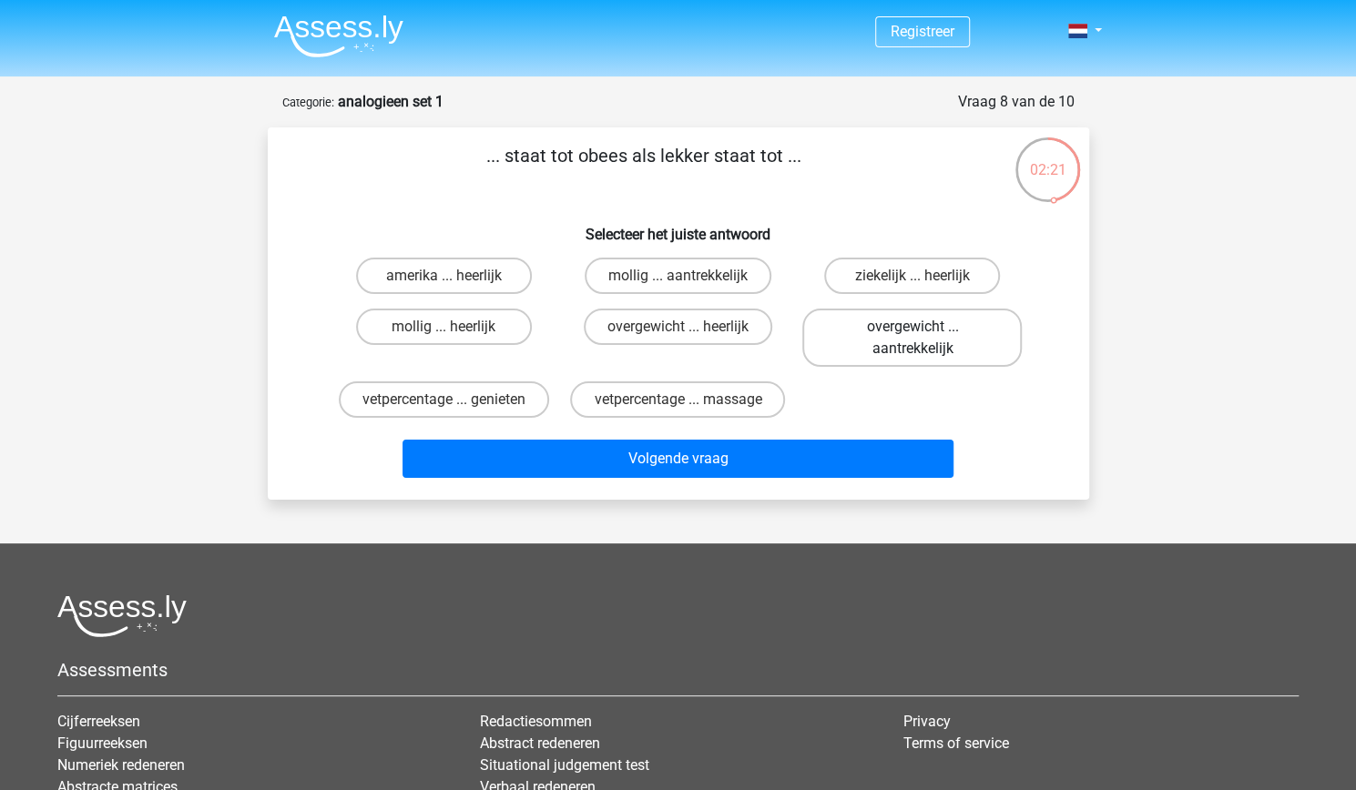
click at [952, 332] on label "overgewicht ... aantrekkelijk" at bounding box center [911, 338] width 219 height 58
click at [924, 332] on input "overgewicht ... aantrekkelijk" at bounding box center [918, 333] width 12 height 12
radio input "true"
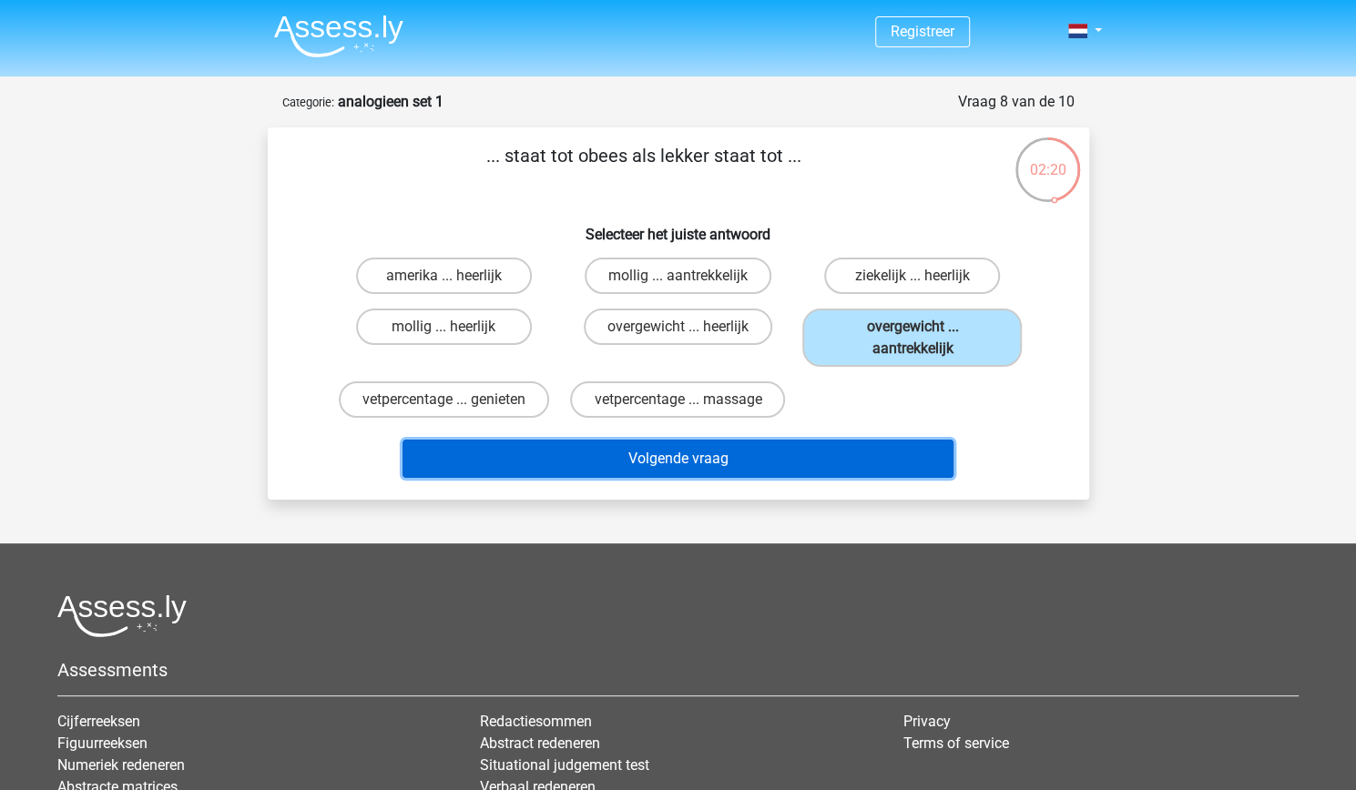
click at [845, 451] on button "Volgende vraag" at bounding box center [677, 459] width 551 height 38
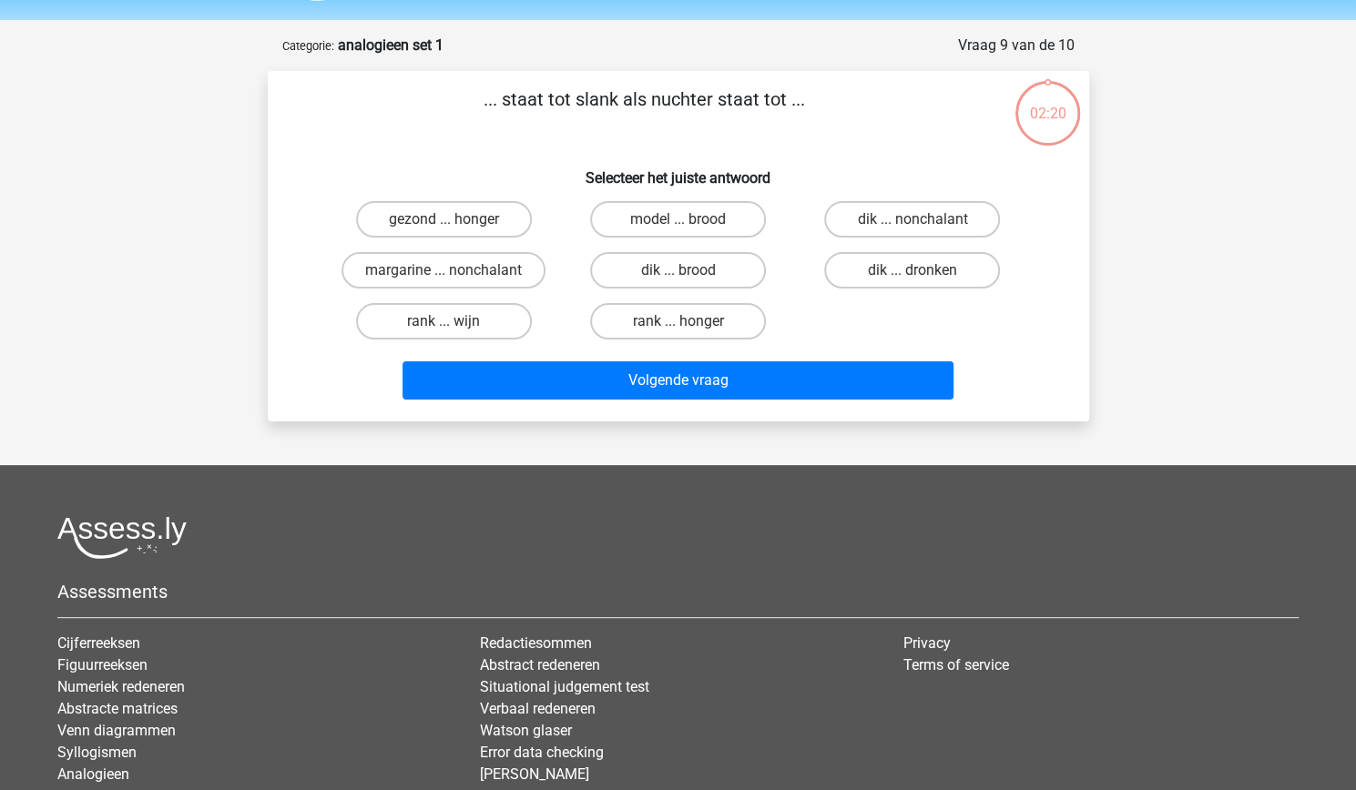
scroll to position [91, 0]
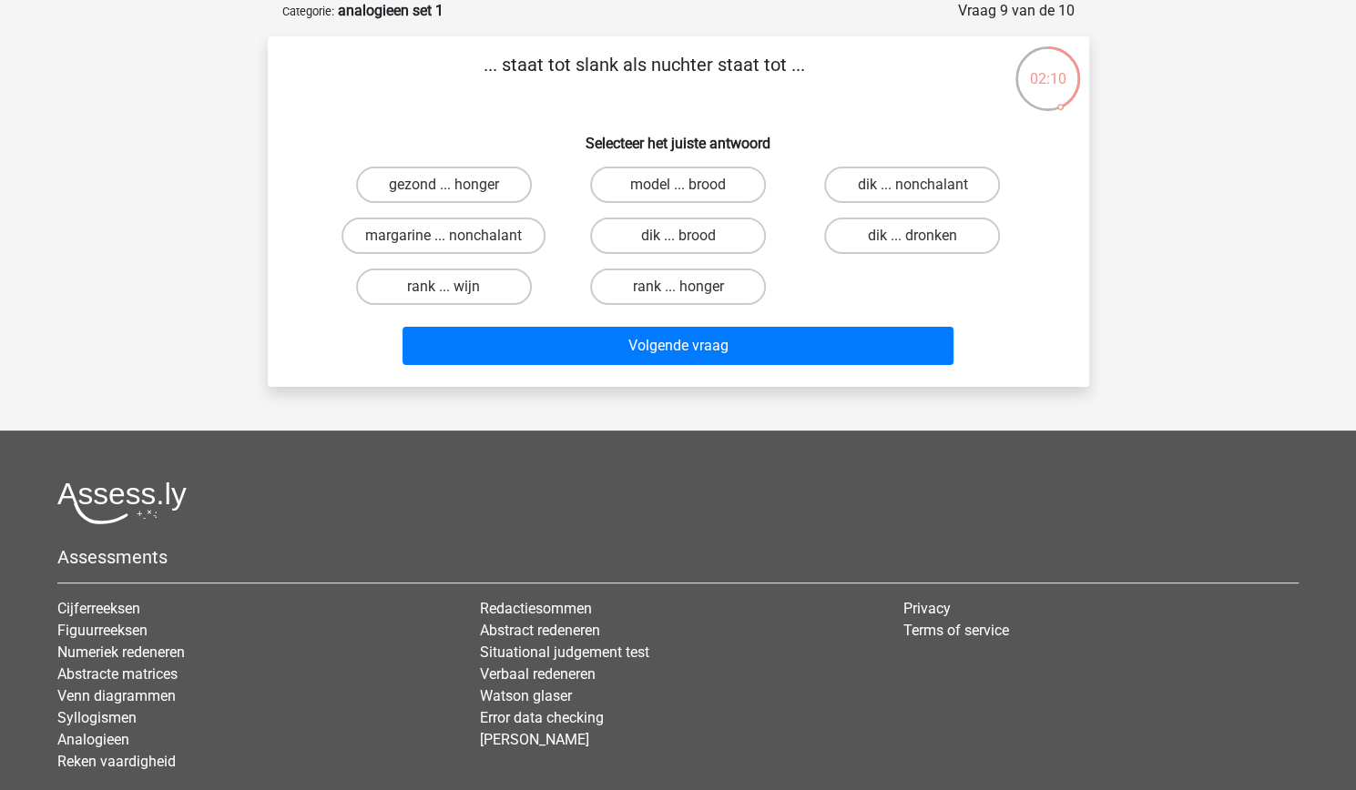
drag, startPoint x: 867, startPoint y: 236, endPoint x: 878, endPoint y: 280, distance: 45.9
click at [869, 233] on label "dik ... dronken" at bounding box center [912, 236] width 176 height 36
click at [912, 236] on input "dik ... dronken" at bounding box center [918, 242] width 12 height 12
radio input "true"
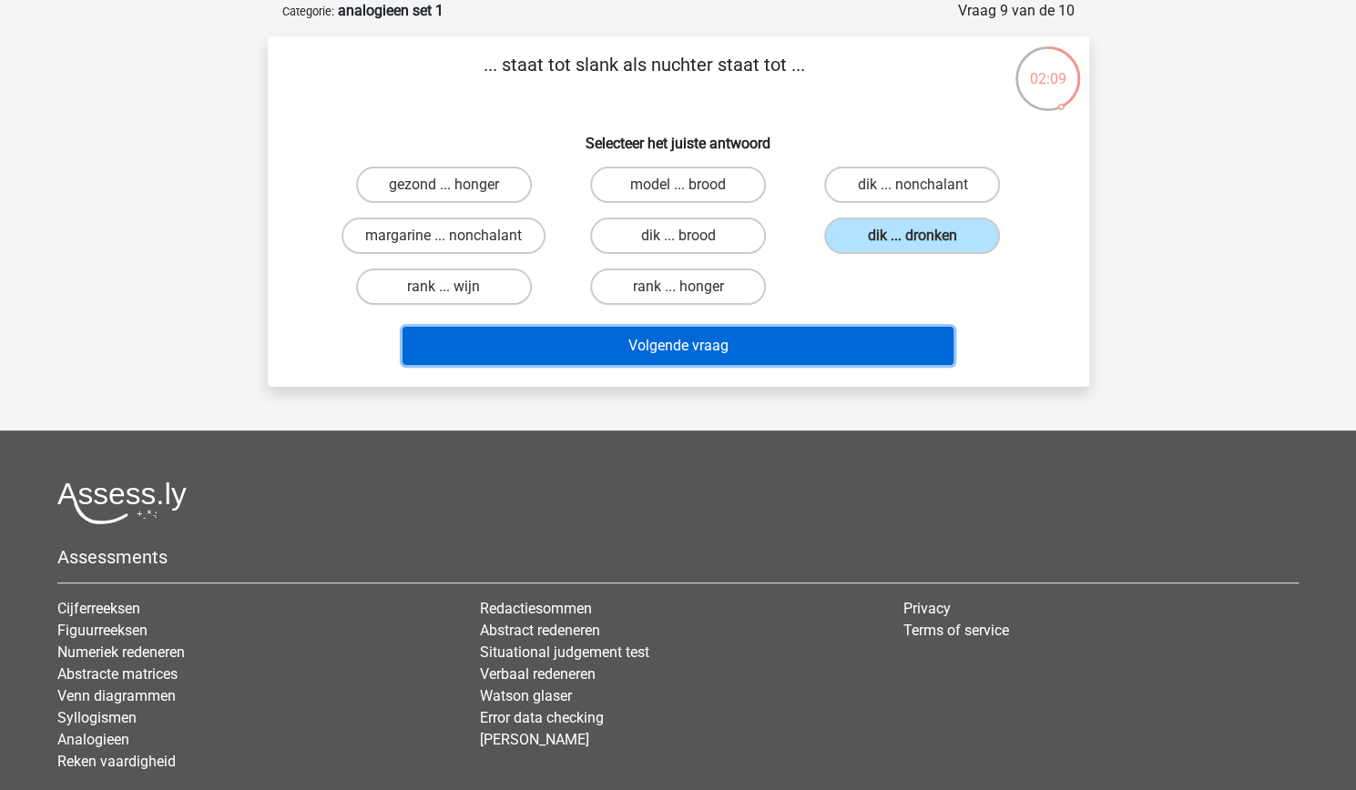
click at [859, 329] on button "Volgende vraag" at bounding box center [677, 346] width 551 height 38
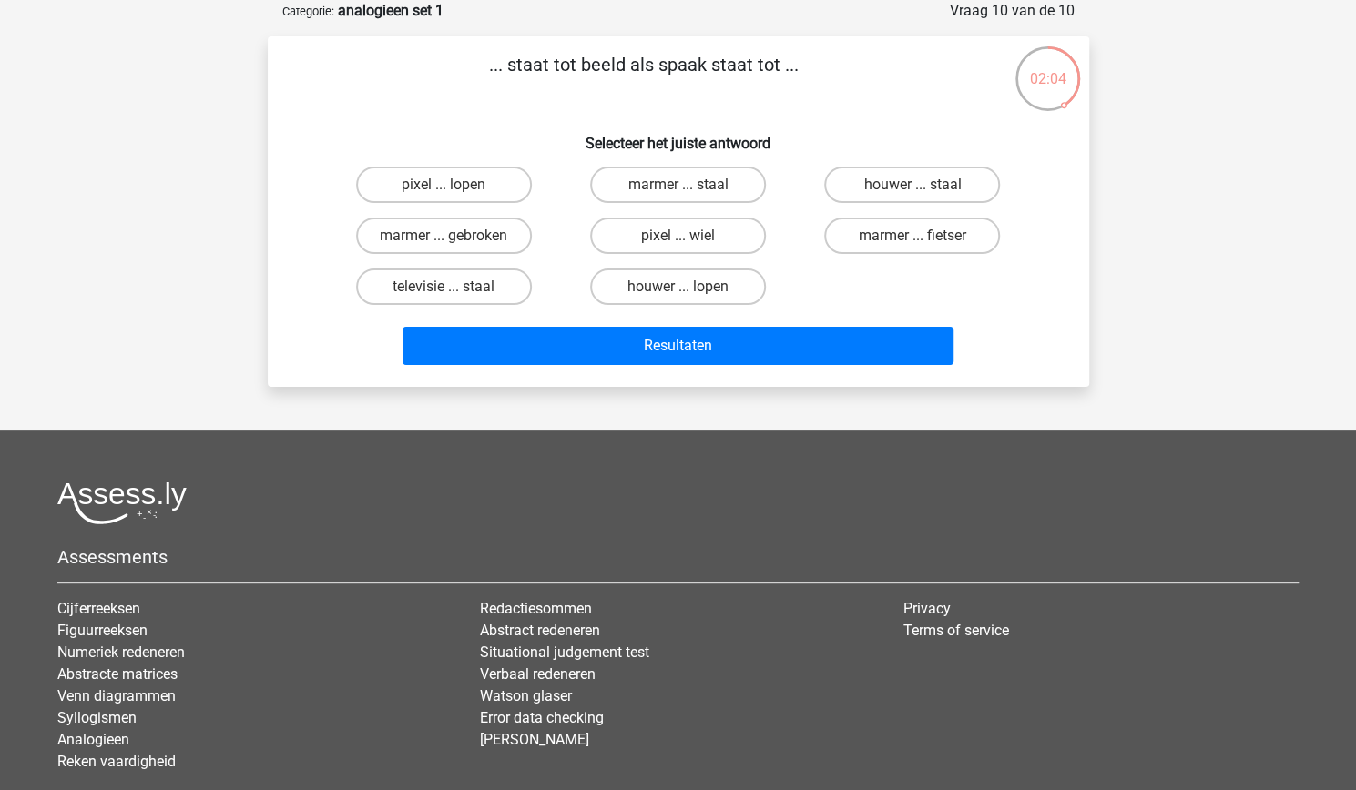
scroll to position [0, 0]
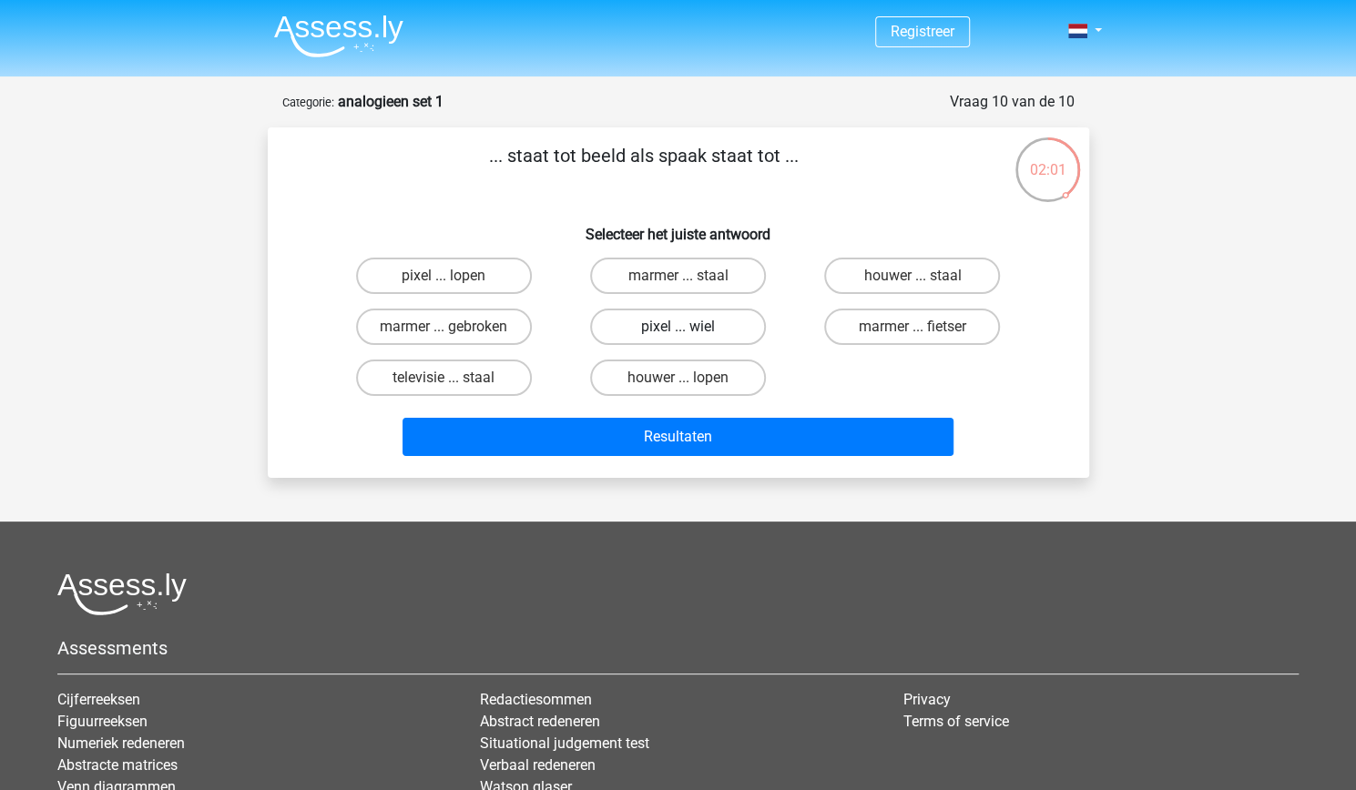
click at [656, 321] on label "pixel ... wiel" at bounding box center [678, 327] width 176 height 36
click at [677, 327] on input "pixel ... wiel" at bounding box center [683, 333] width 12 height 12
radio input "true"
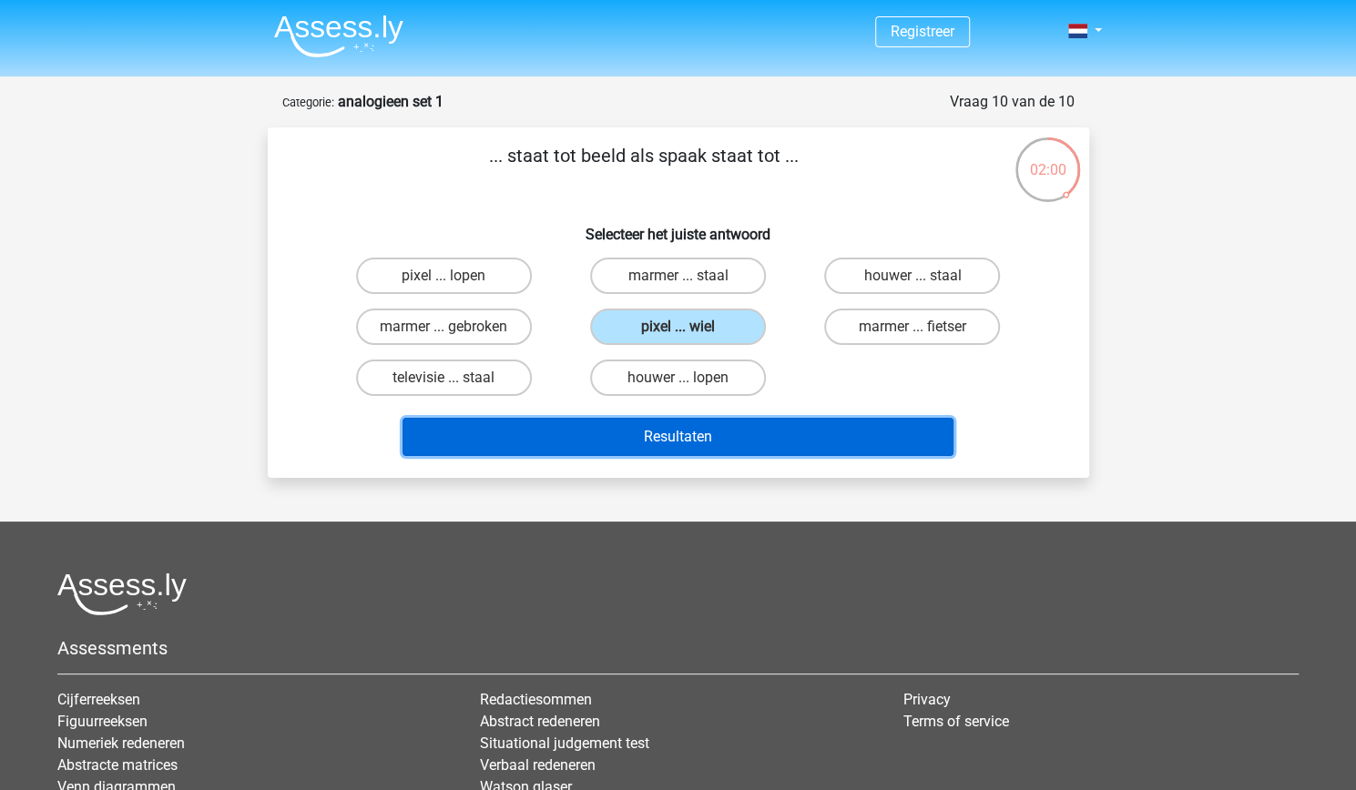
click at [722, 434] on button "Resultaten" at bounding box center [677, 437] width 551 height 38
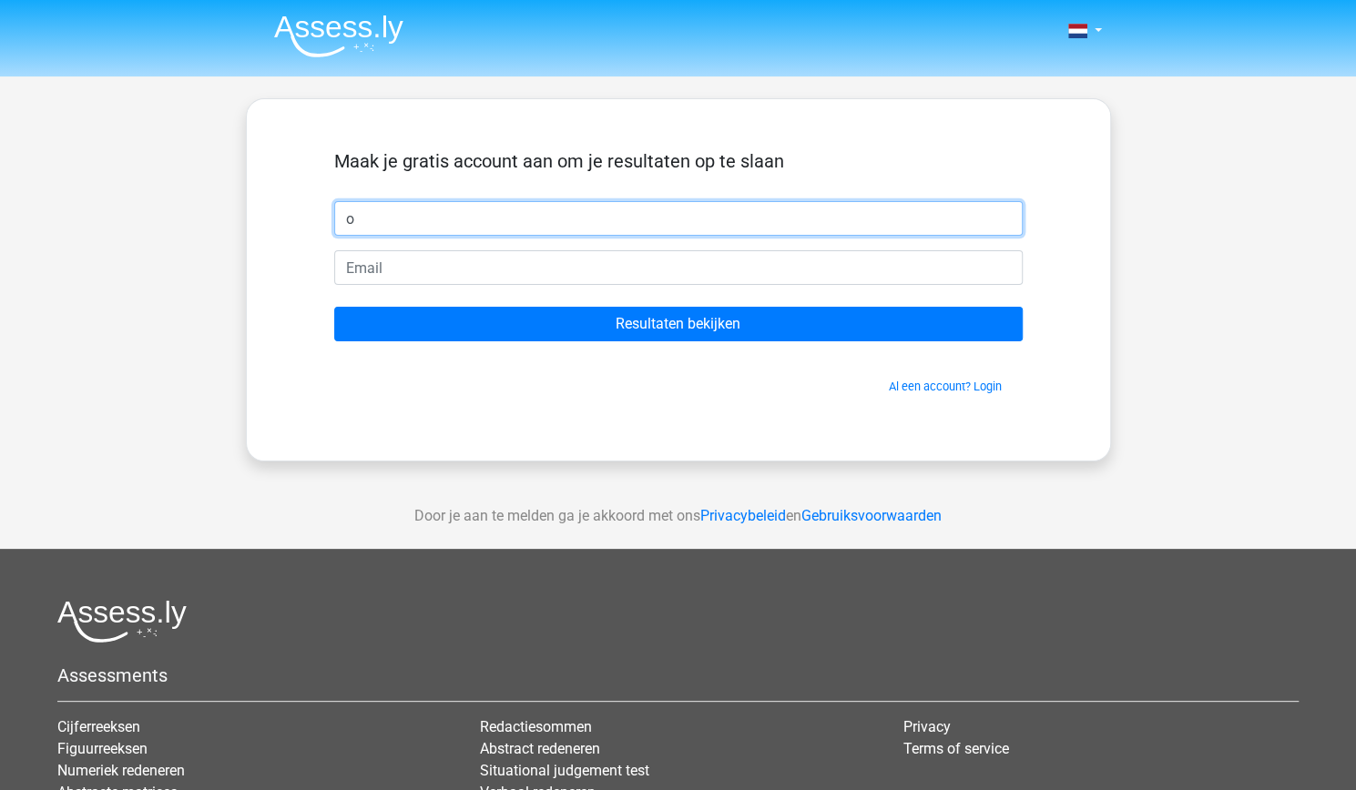
type input "o"
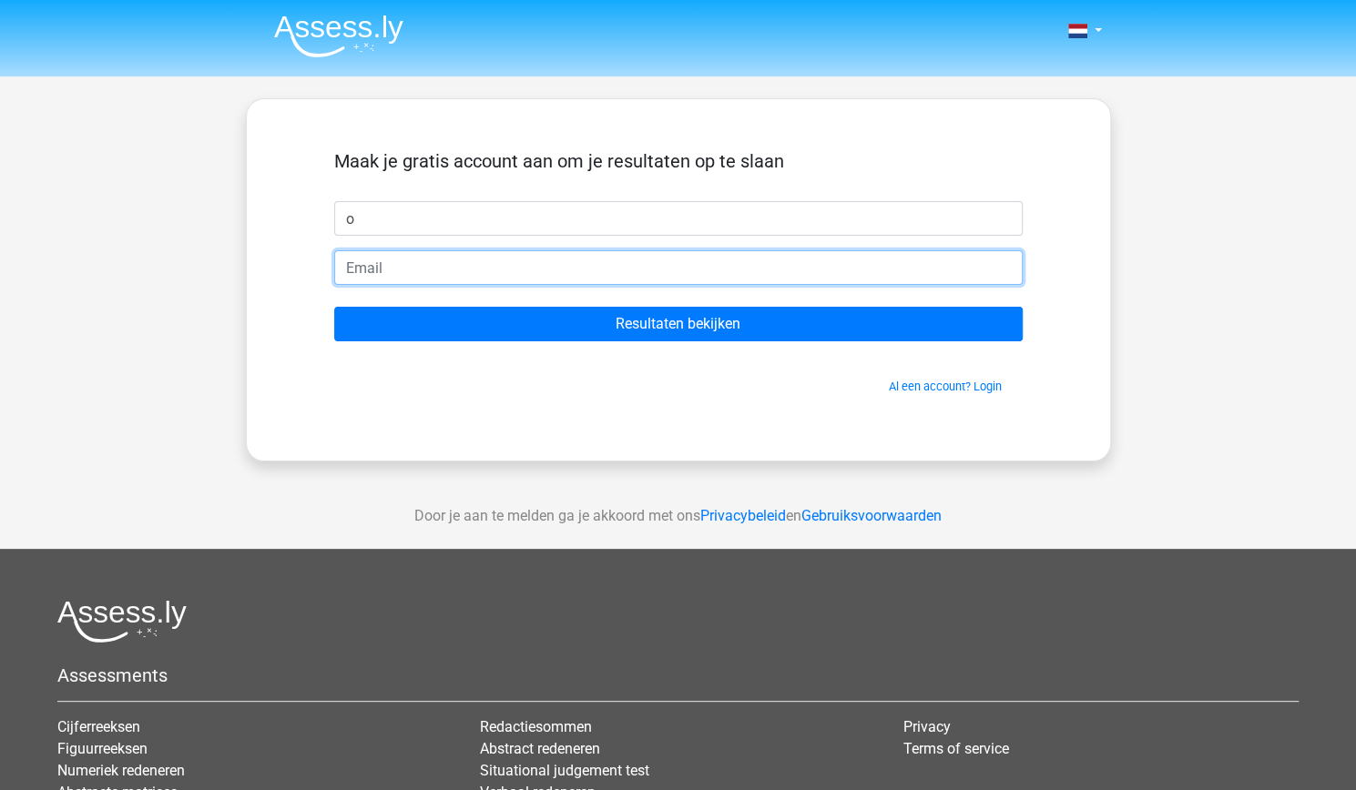
click at [491, 280] on input "email" at bounding box center [678, 267] width 688 height 35
paste input "xajene1398@lespedia.com"
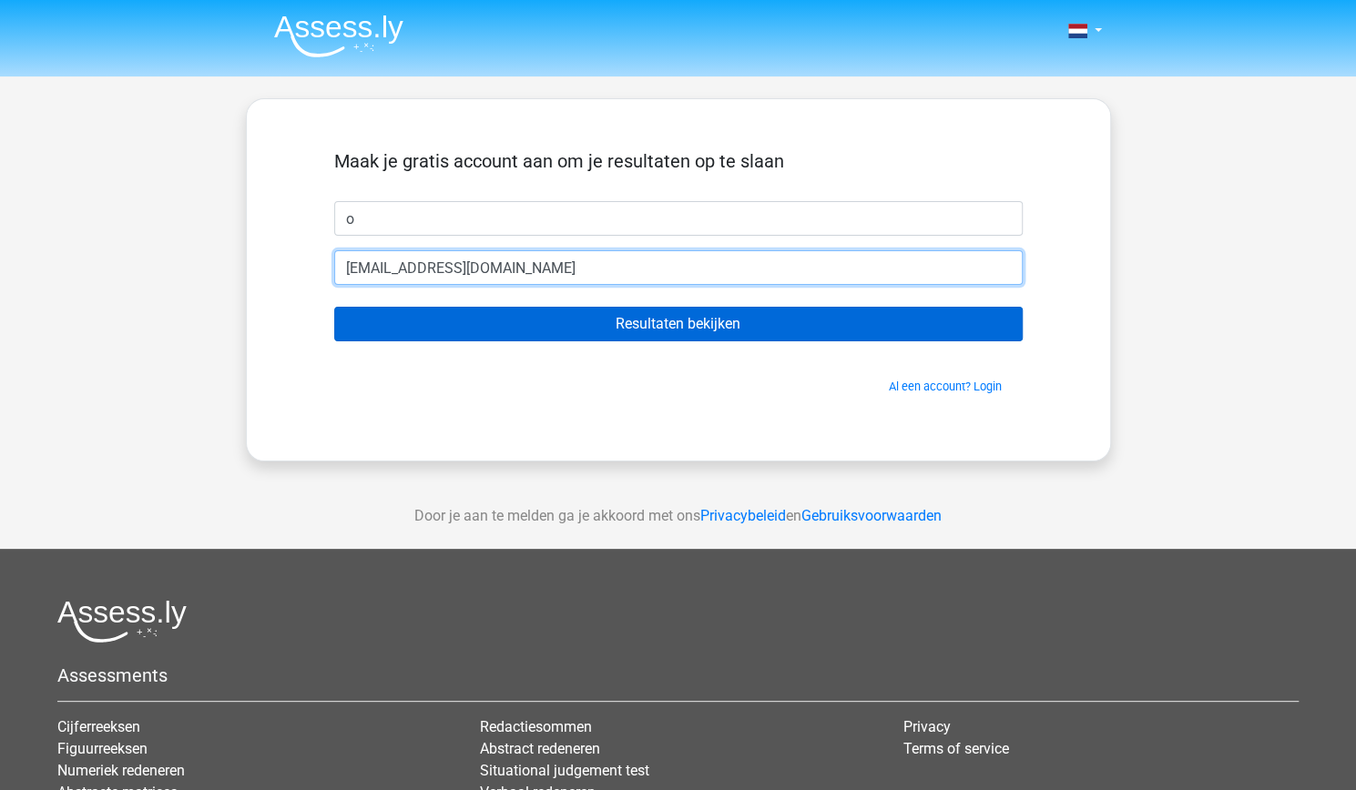
type input "xajene1398@lespedia.com"
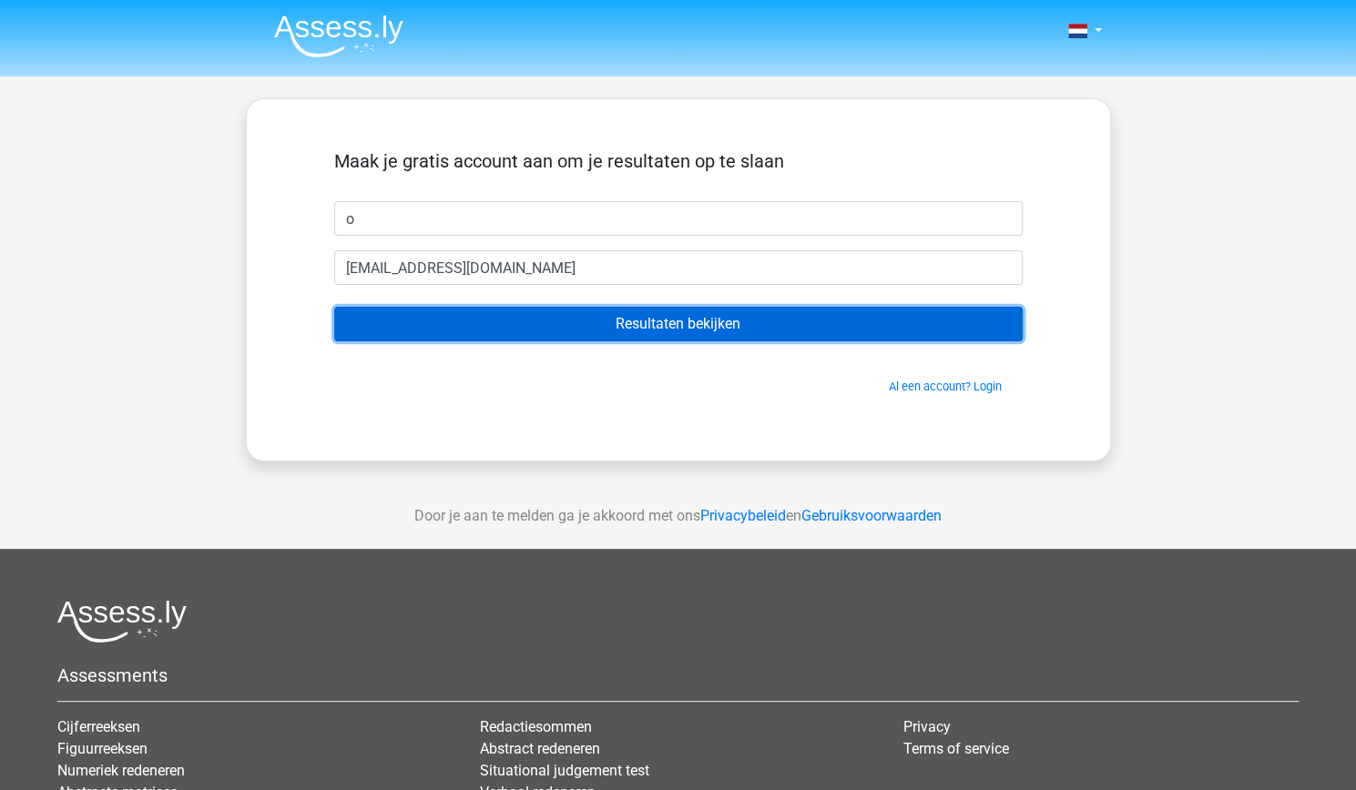
click at [461, 318] on input "Resultaten bekijken" at bounding box center [678, 324] width 688 height 35
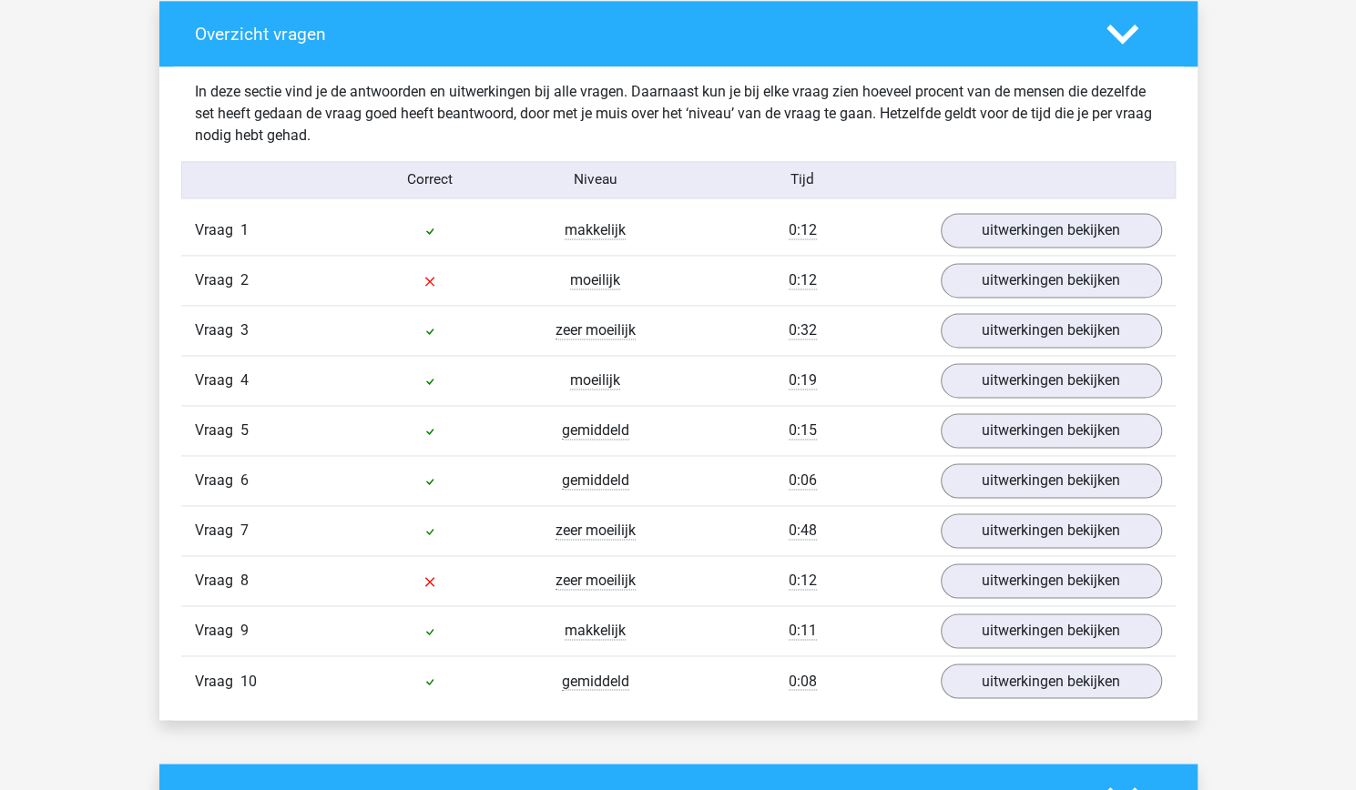
scroll to position [1366, 0]
click at [1011, 232] on link "uitwerkingen bekijken" at bounding box center [1050, 231] width 254 height 40
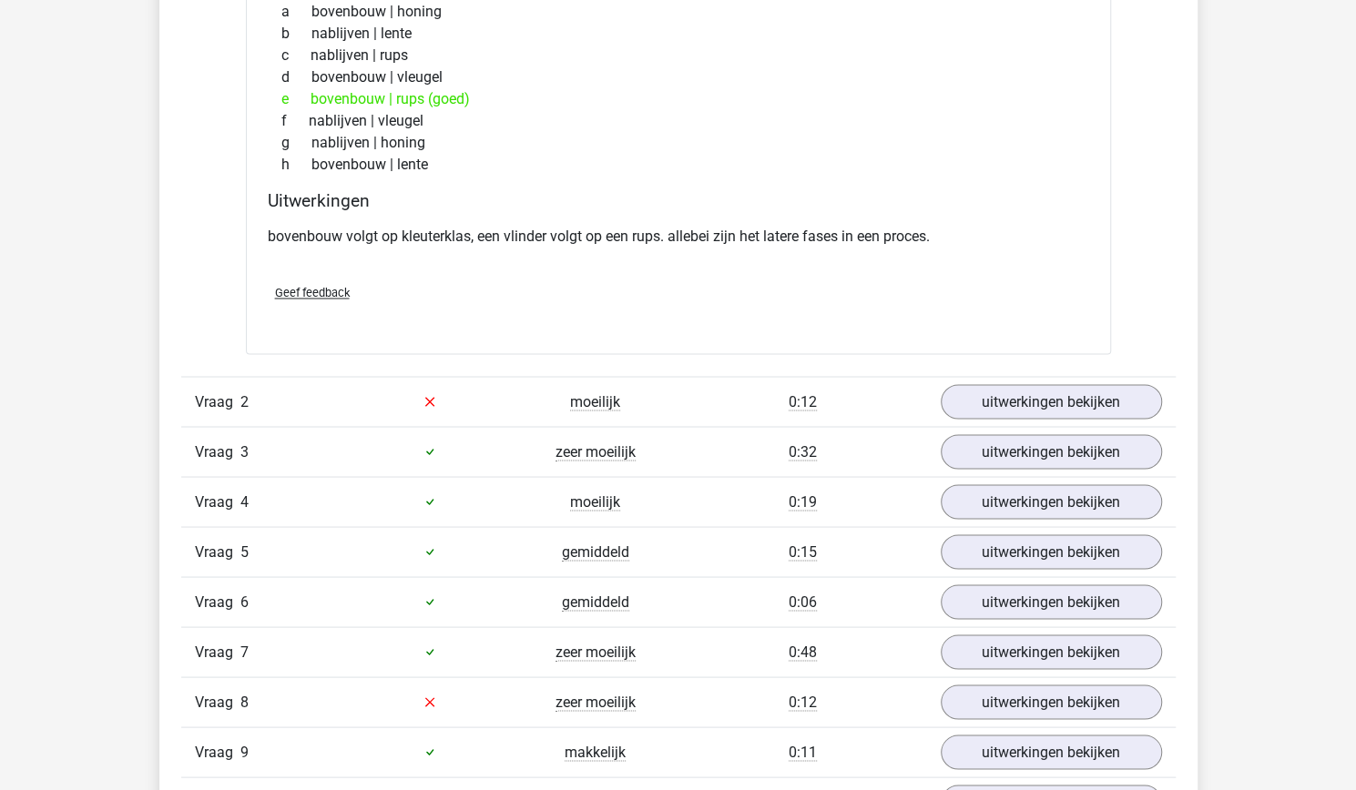
scroll to position [1821, 0]
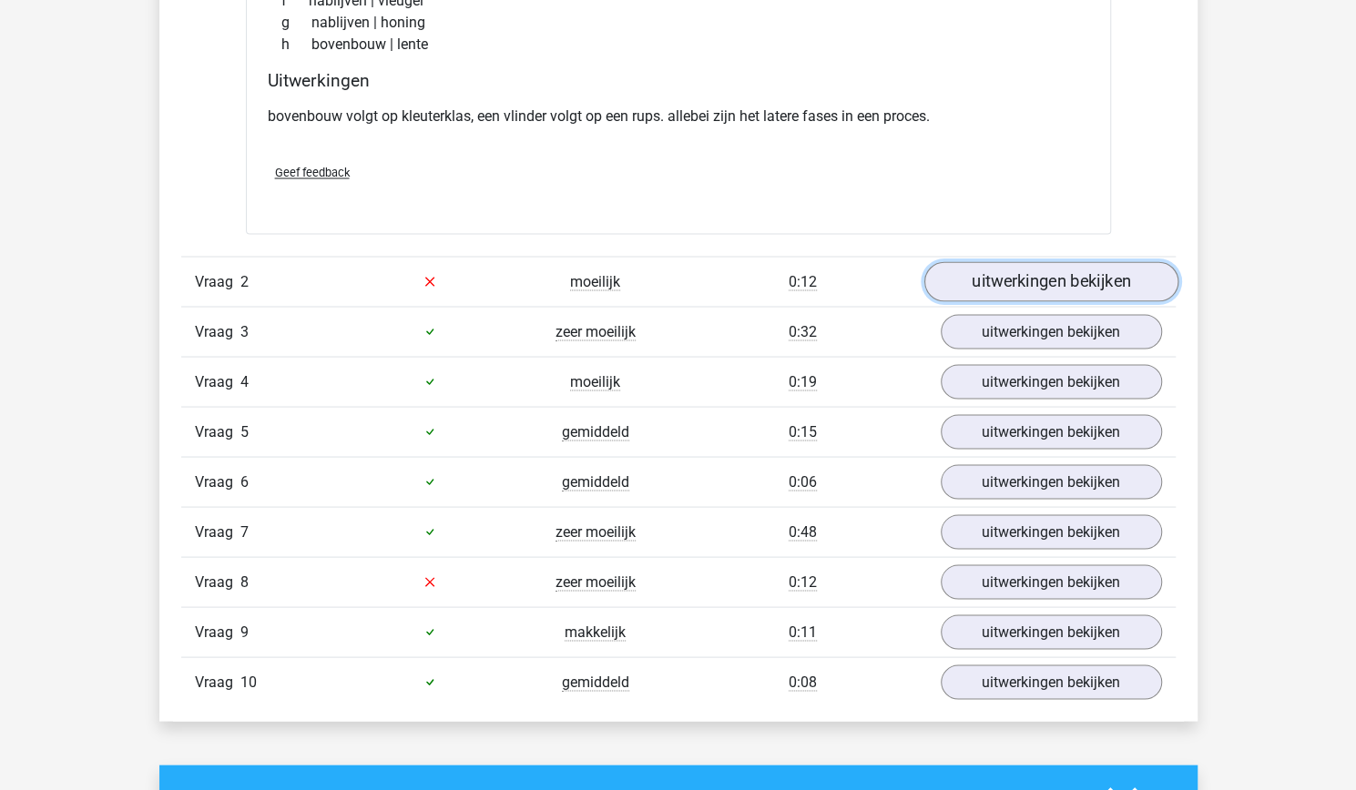
click at [1003, 291] on link "uitwerkingen bekijken" at bounding box center [1050, 281] width 254 height 40
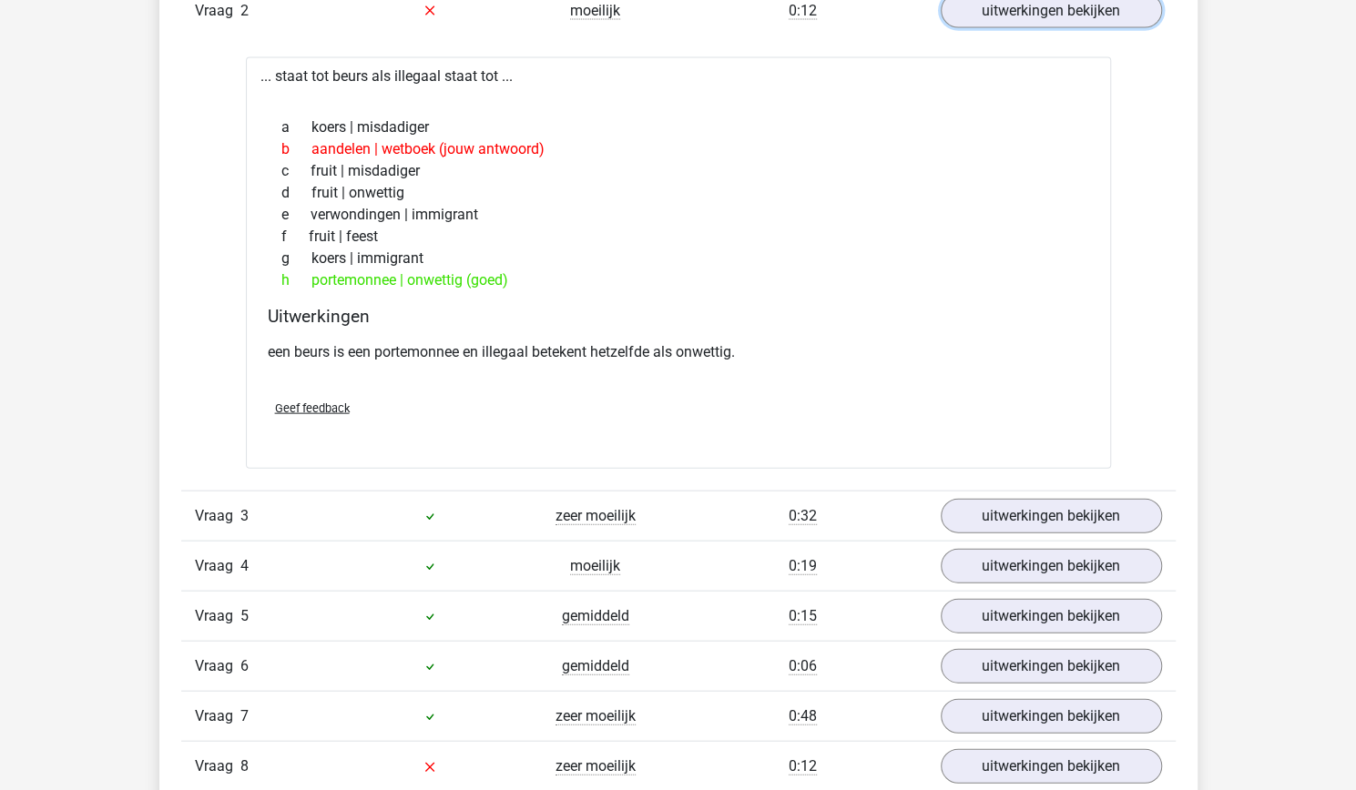
scroll to position [2094, 0]
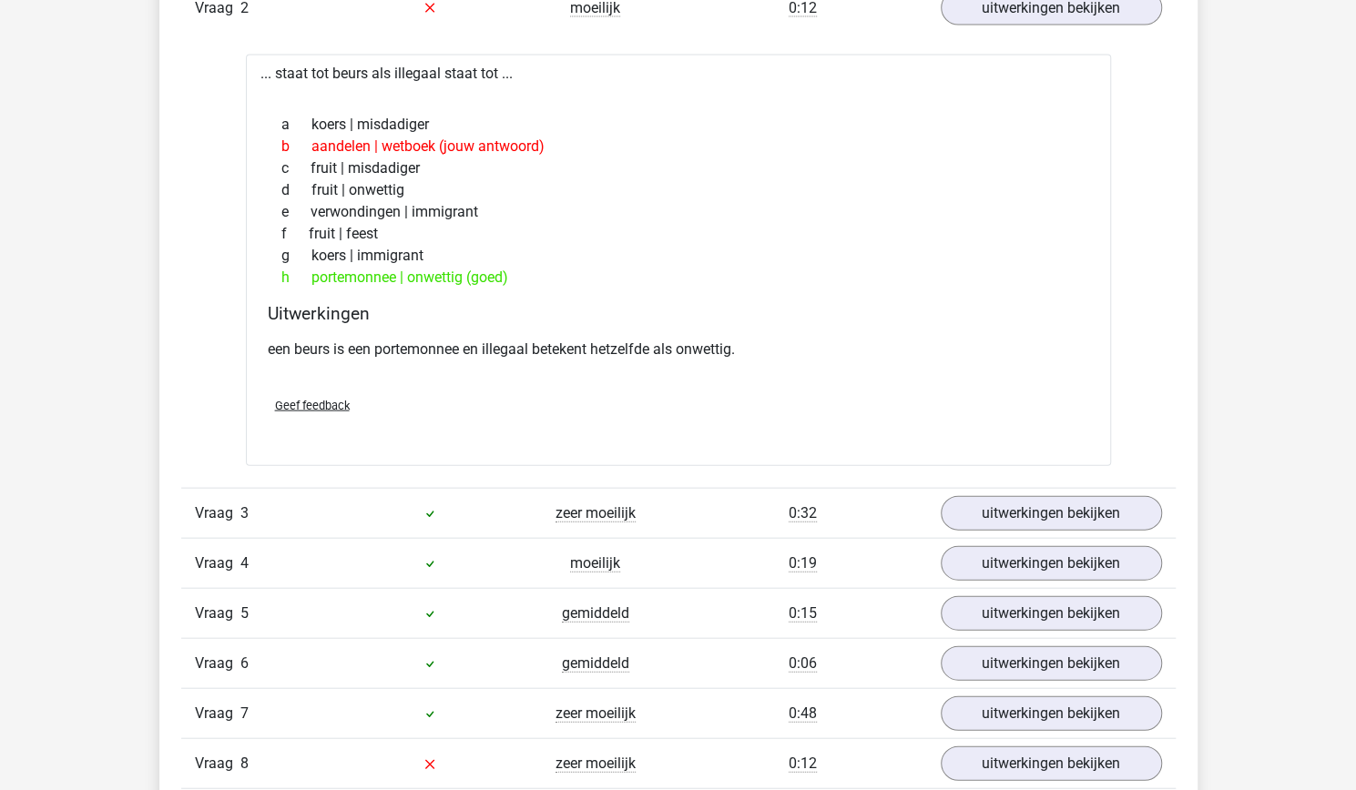
click at [784, 511] on div "0:32" at bounding box center [802, 514] width 249 height 22
click at [1049, 507] on link "uitwerkingen bekijken" at bounding box center [1050, 514] width 254 height 40
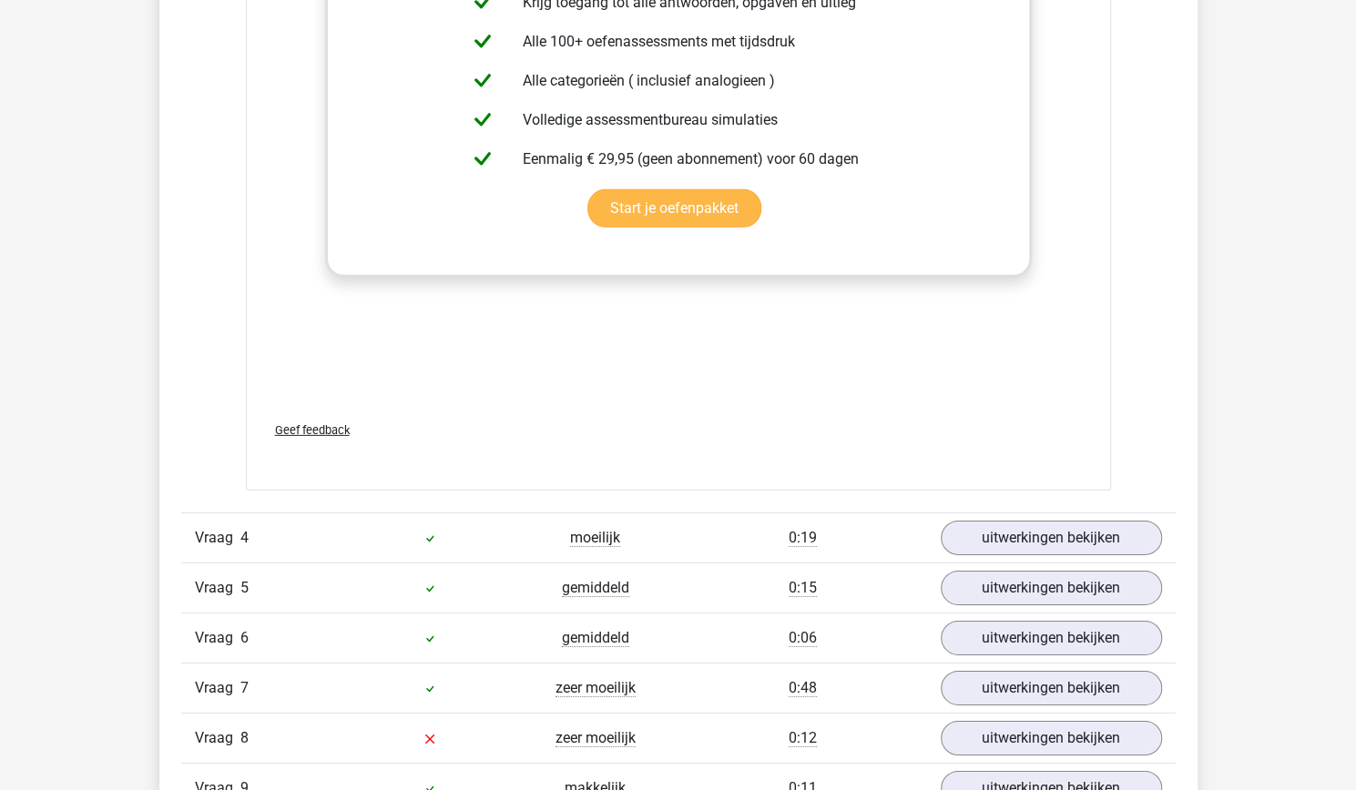
scroll to position [3187, 0]
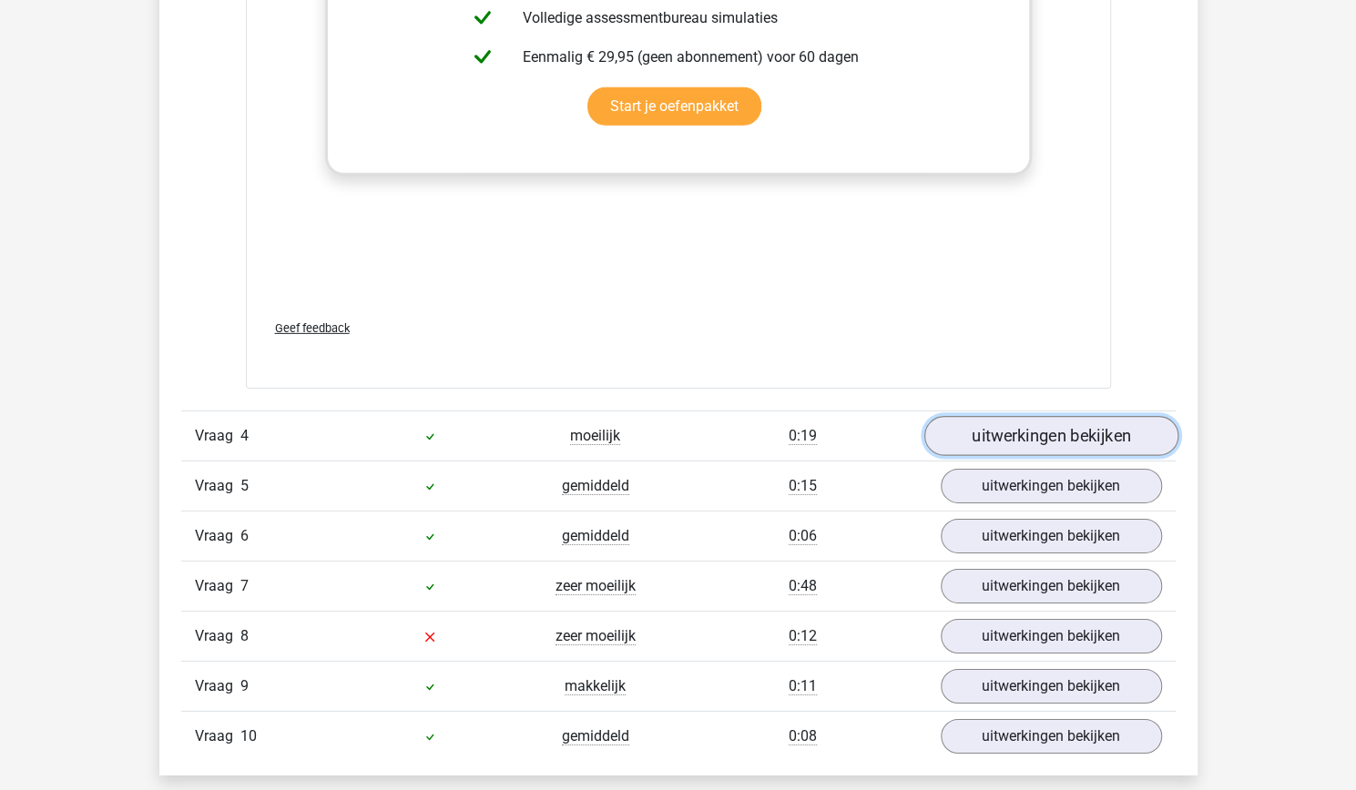
click at [964, 430] on link "uitwerkingen bekijken" at bounding box center [1050, 436] width 254 height 40
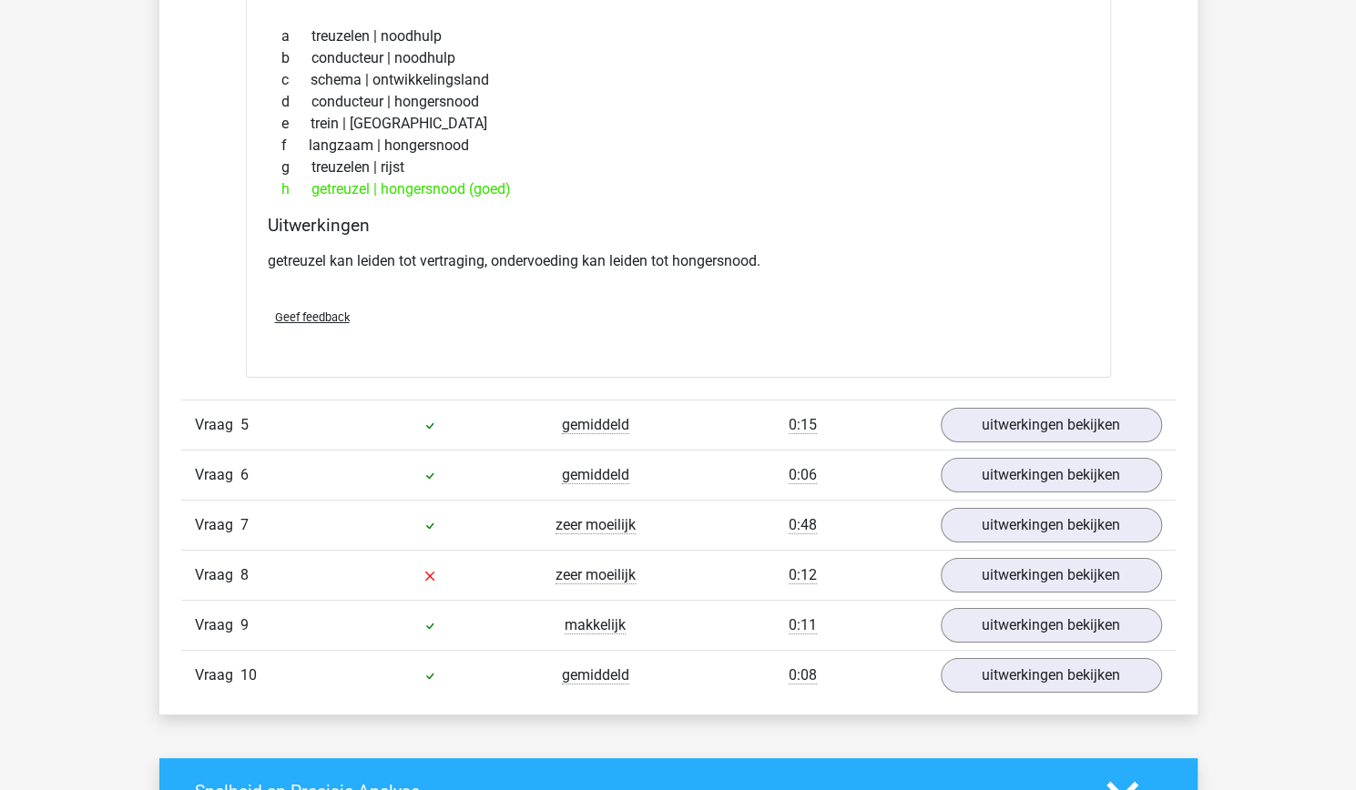
scroll to position [3733, 0]
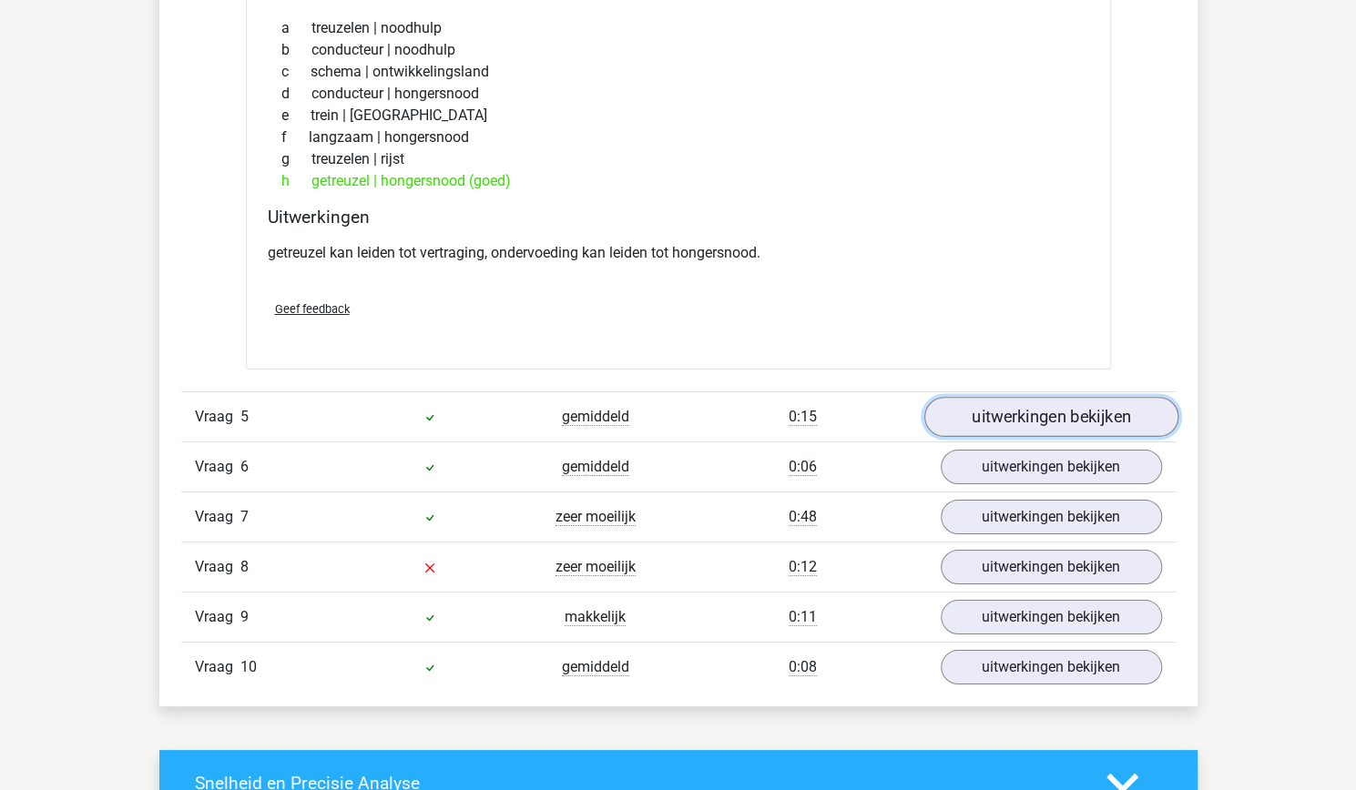
click at [993, 424] on link "uitwerkingen bekijken" at bounding box center [1050, 417] width 254 height 40
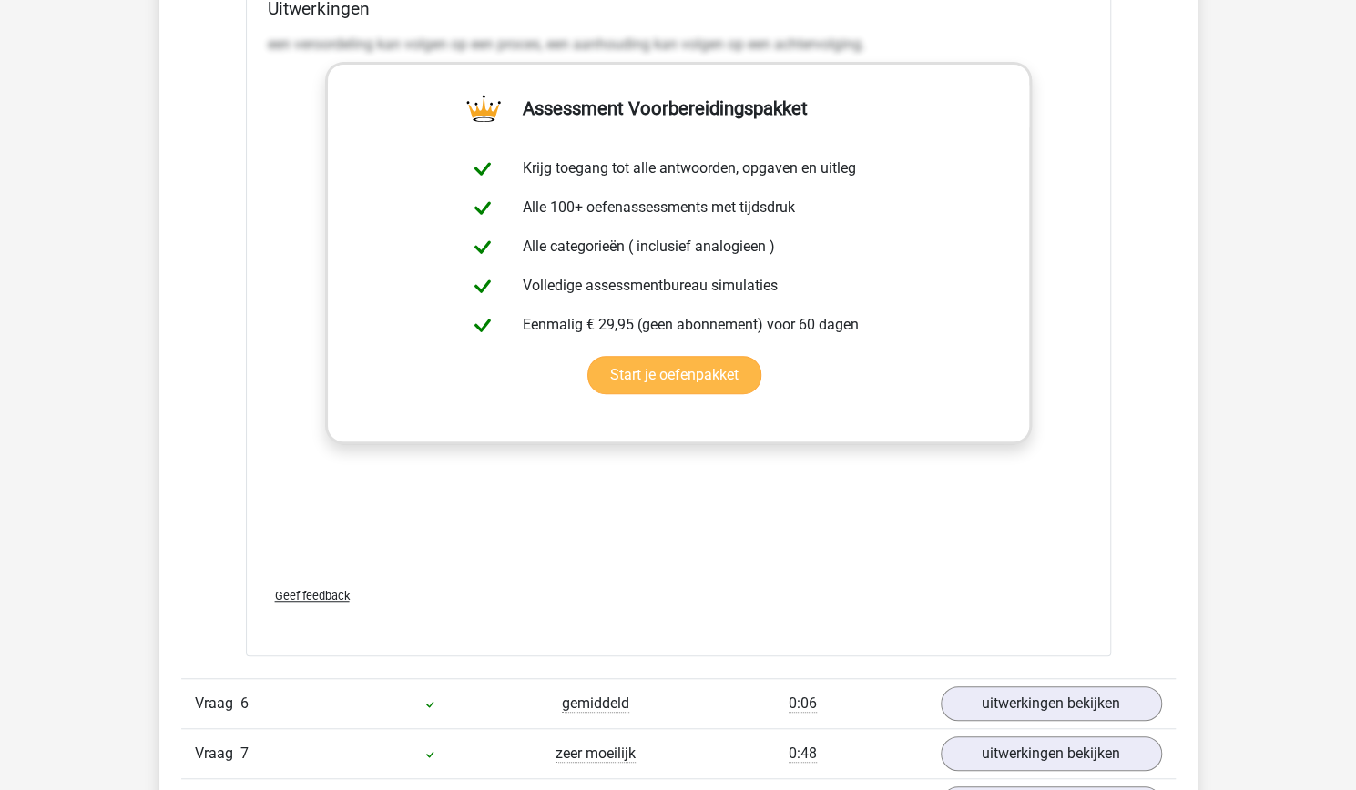
scroll to position [4917, 0]
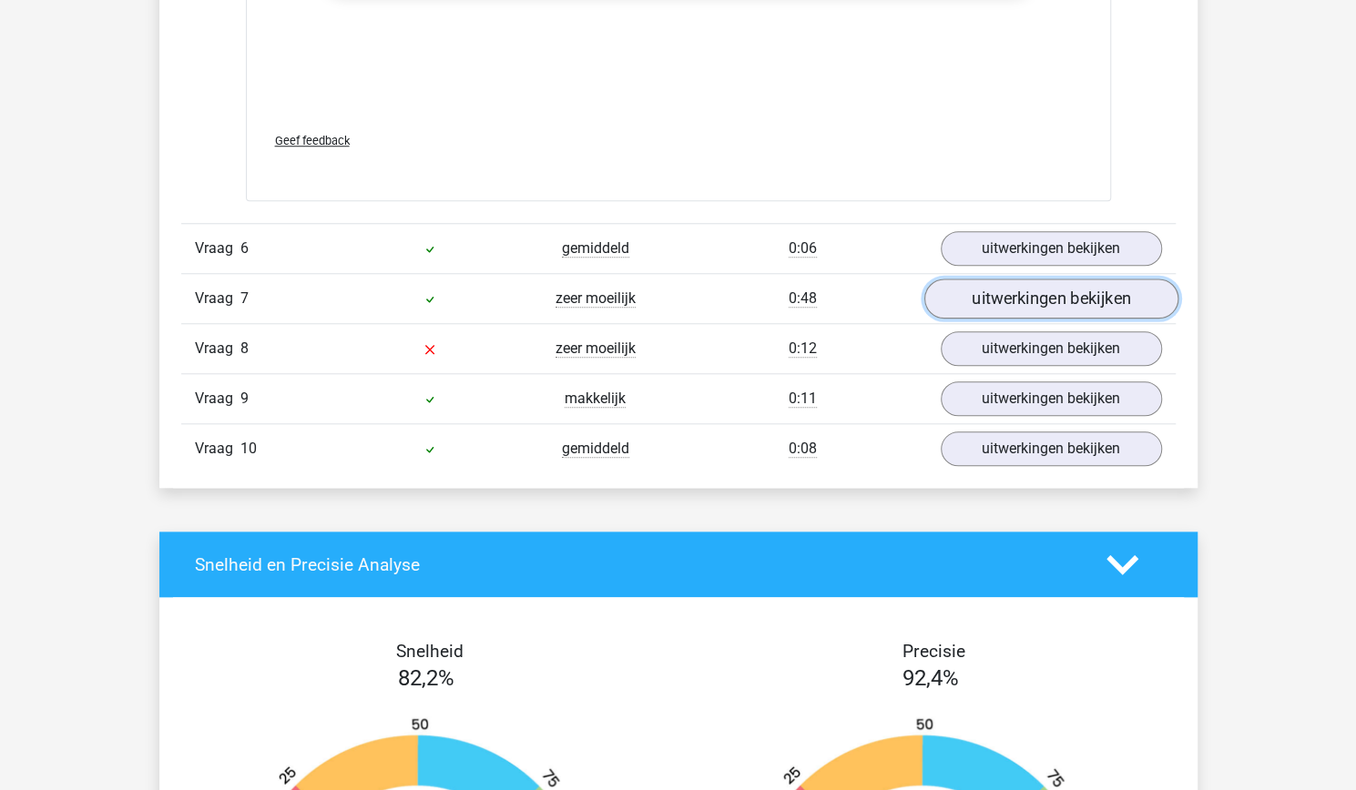
click at [1009, 298] on link "uitwerkingen bekijken" at bounding box center [1050, 300] width 254 height 40
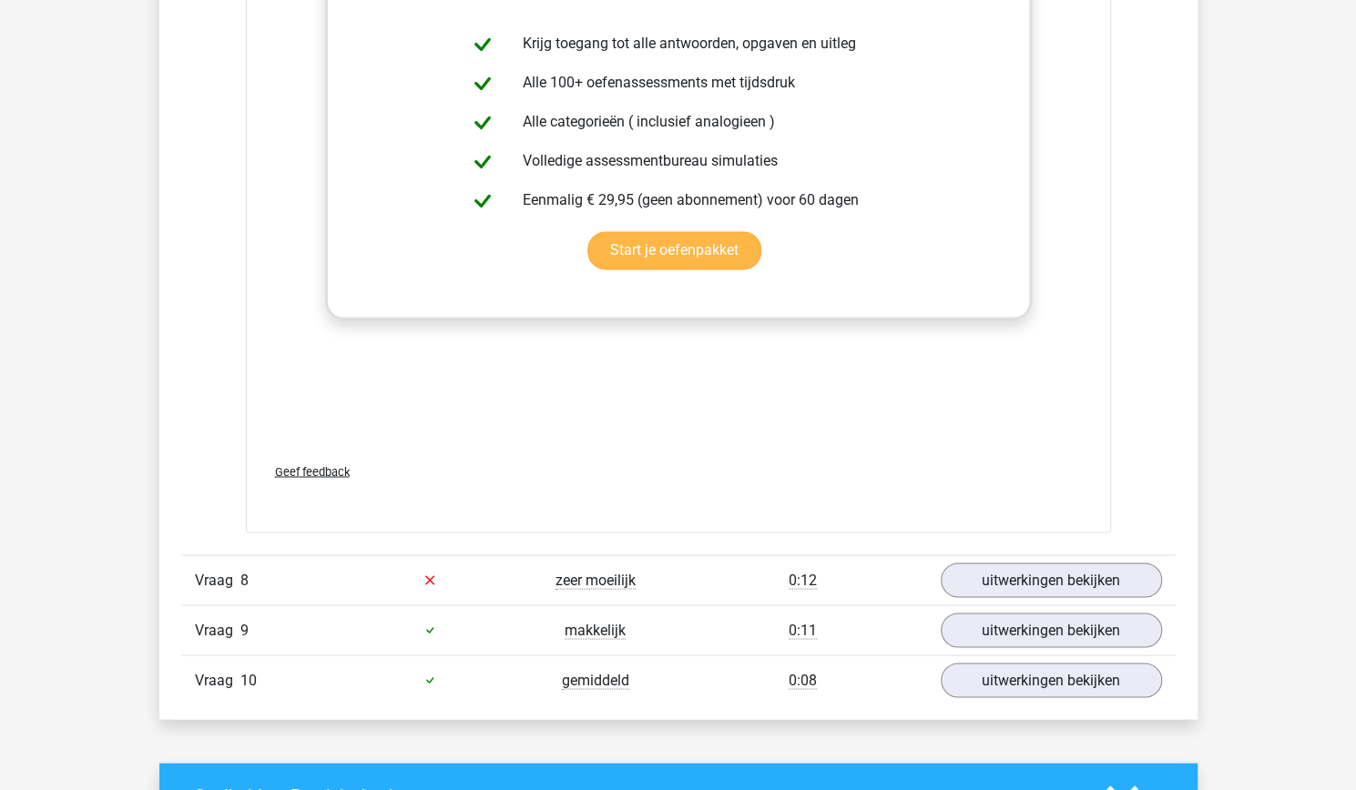
scroll to position [5828, 0]
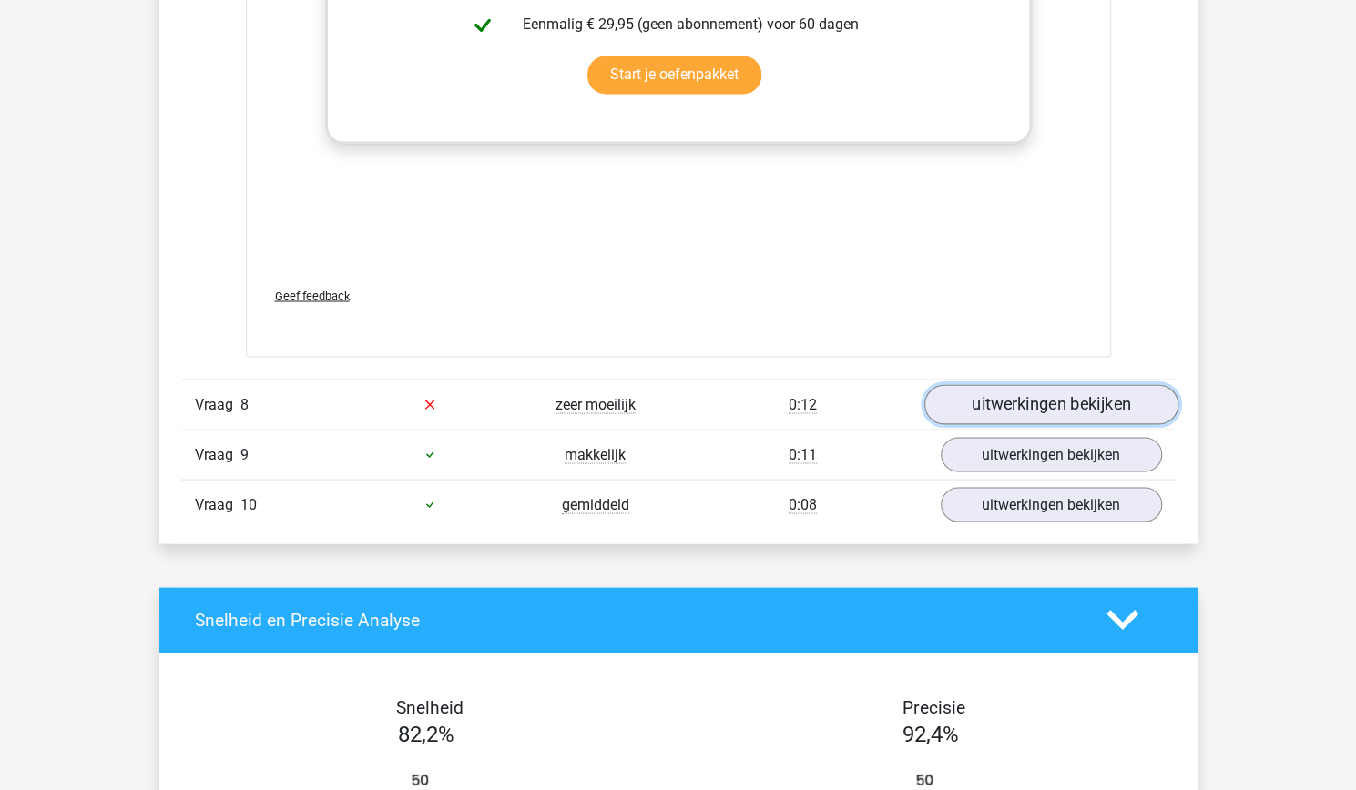
click at [984, 407] on link "uitwerkingen bekijken" at bounding box center [1050, 404] width 254 height 40
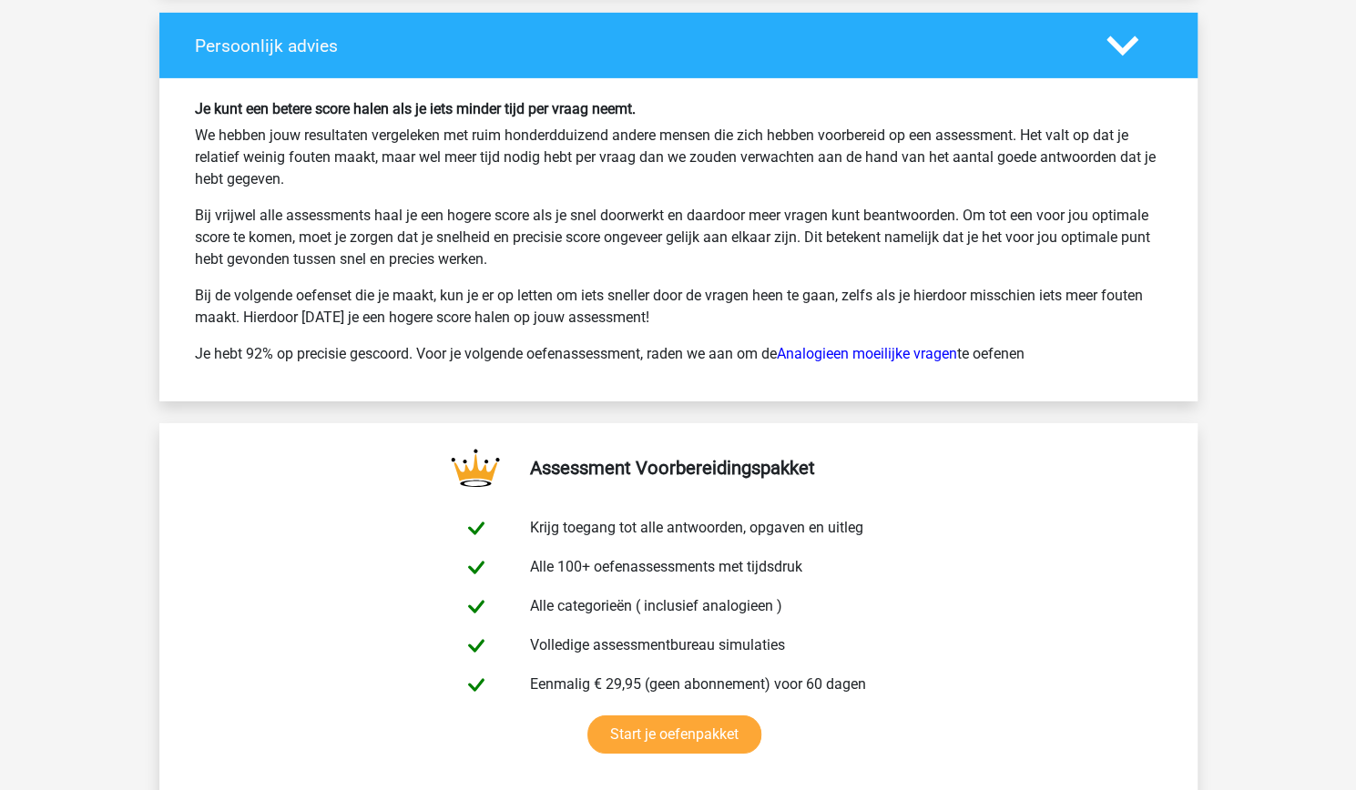
scroll to position [7467, 0]
